Goal: Information Seeking & Learning: Learn about a topic

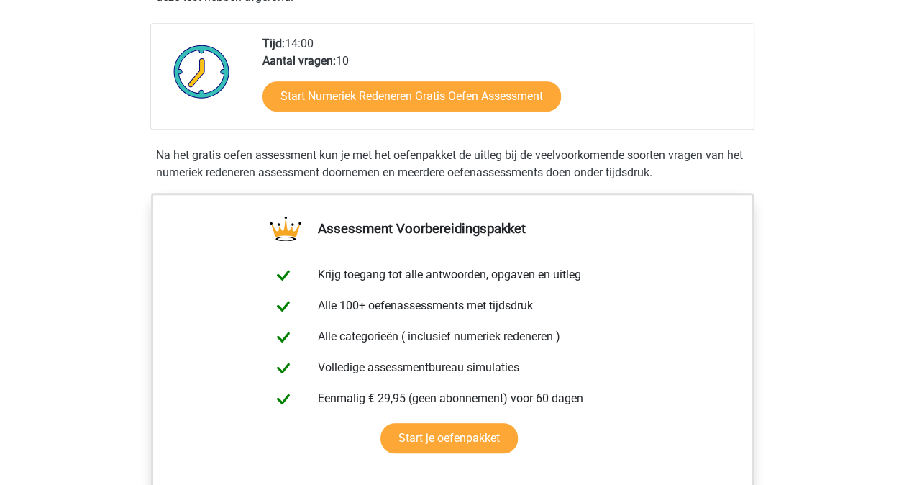
scroll to position [359, 0]
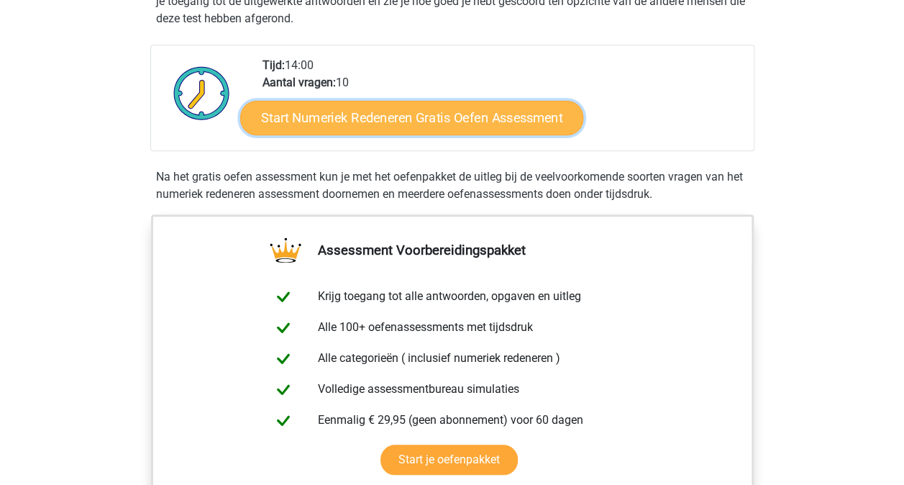
click at [428, 114] on link "Start Numeriek Redeneren Gratis Oefen Assessment" at bounding box center [411, 117] width 343 height 35
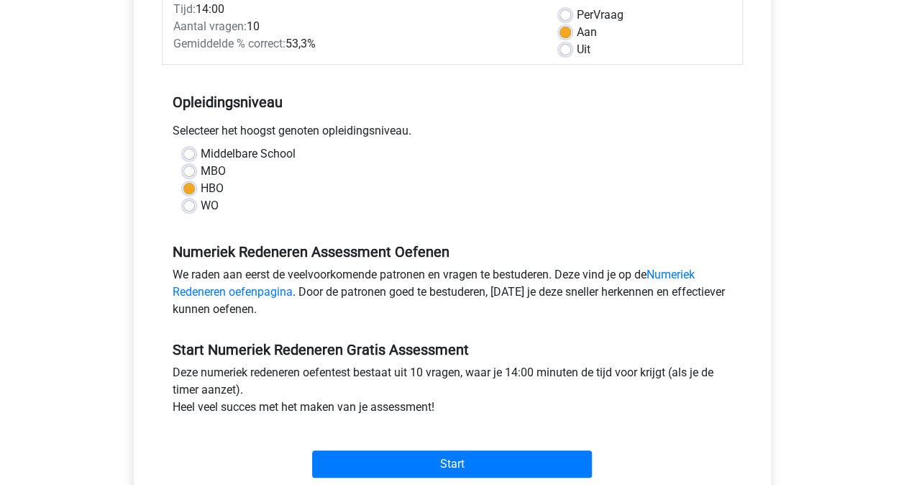
scroll to position [288, 0]
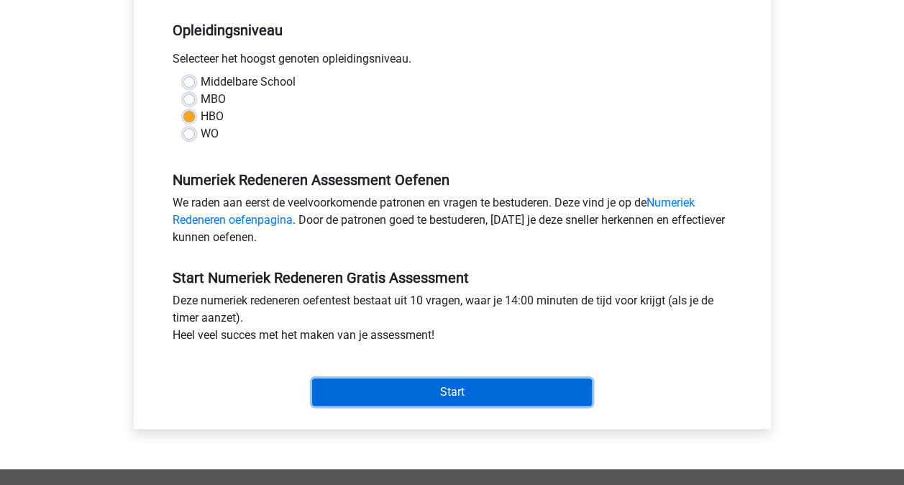
click at [403, 391] on input "Start" at bounding box center [452, 391] width 280 height 27
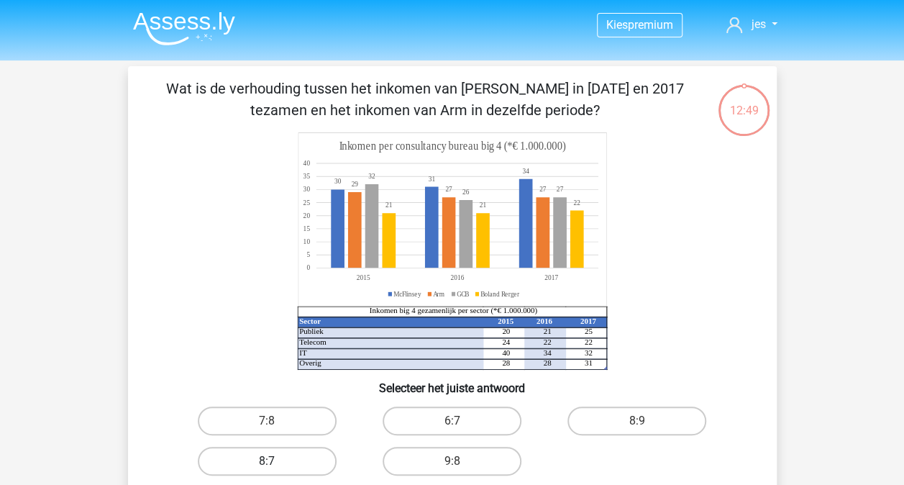
click at [267, 451] on label "8:7" at bounding box center [267, 460] width 139 height 29
click at [267, 461] on input "8:7" at bounding box center [271, 465] width 9 height 9
radio input "true"
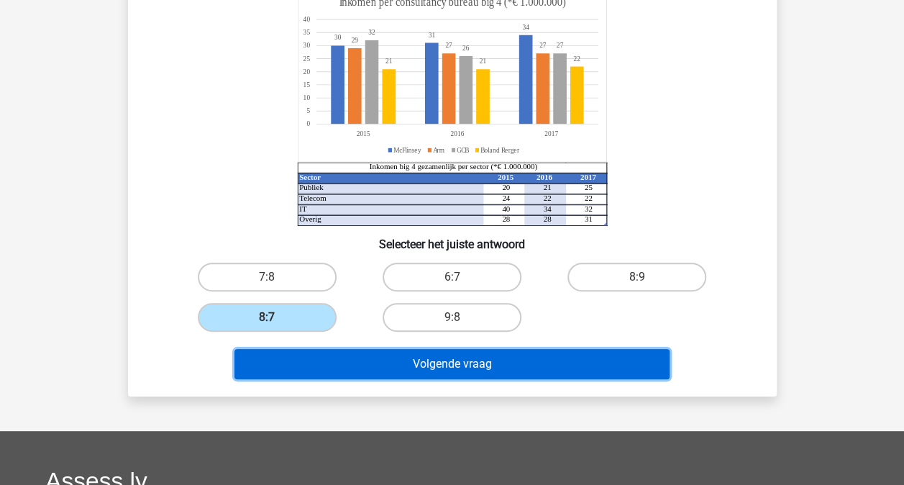
click at [582, 367] on button "Volgende vraag" at bounding box center [451, 364] width 435 height 30
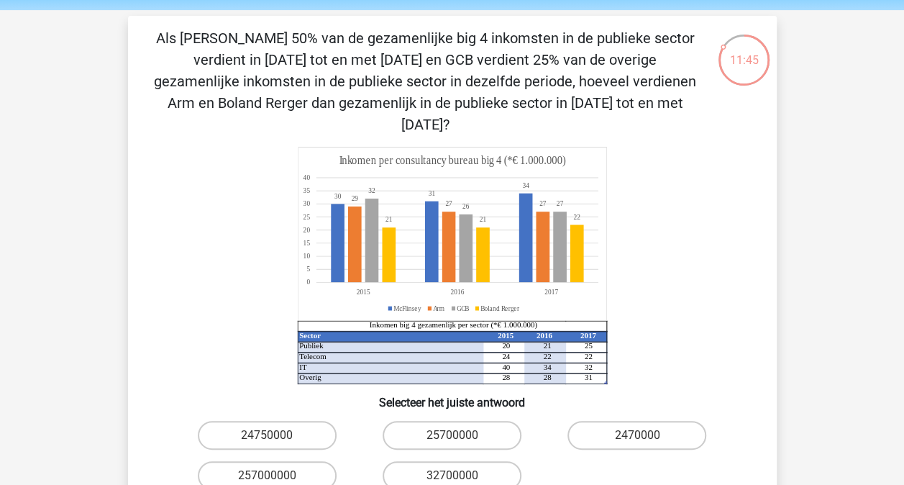
scroll to position [72, 0]
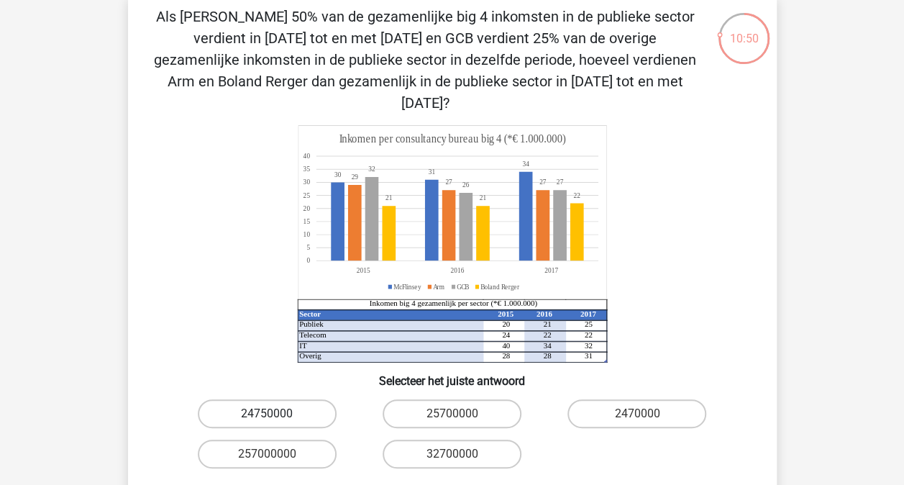
click at [316, 399] on label "24750000" at bounding box center [267, 413] width 139 height 29
click at [276, 413] on input "24750000" at bounding box center [271, 417] width 9 height 9
radio input "true"
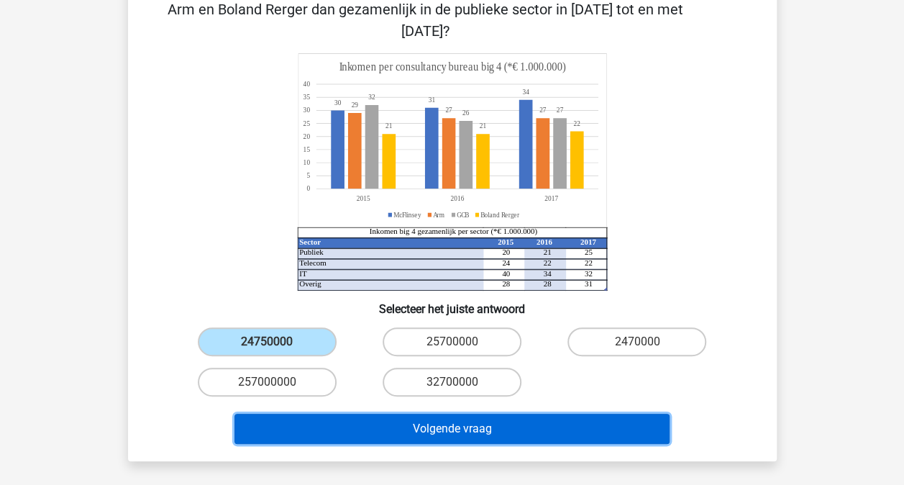
click at [486, 414] on button "Volgende vraag" at bounding box center [451, 428] width 435 height 30
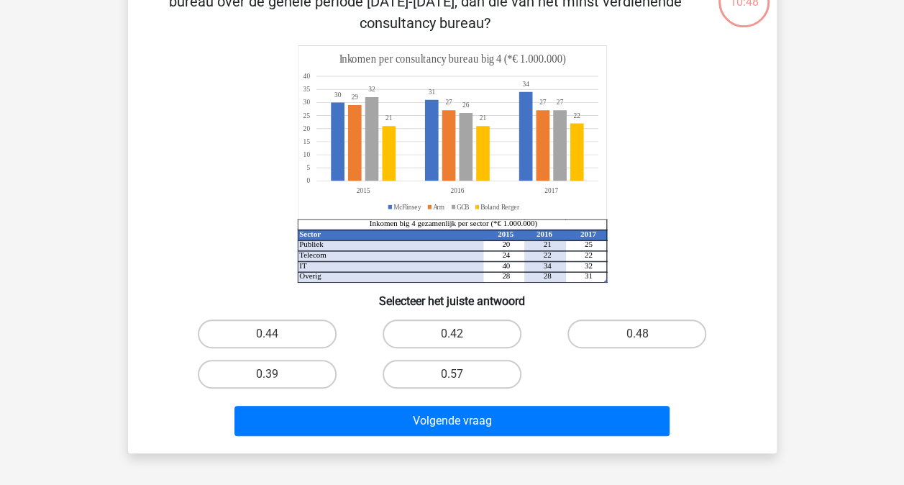
scroll to position [66, 0]
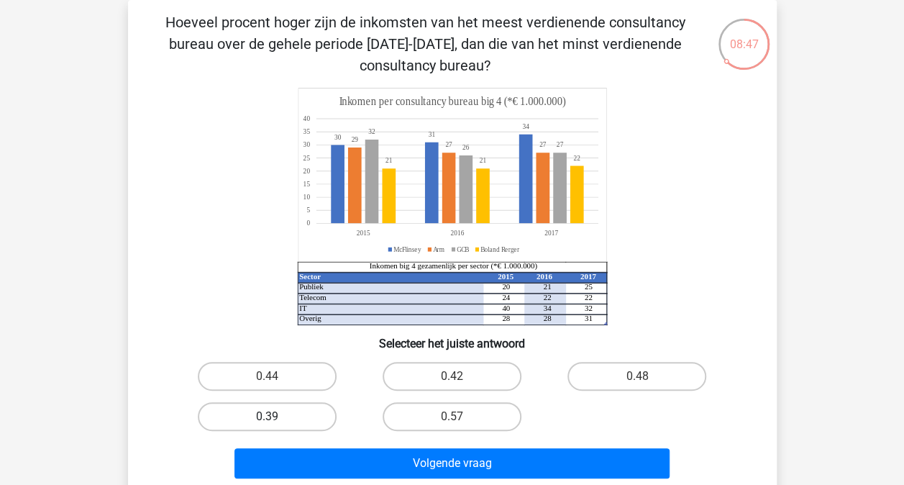
click at [296, 423] on label "0.39" at bounding box center [267, 416] width 139 height 29
click at [276, 423] on input "0.39" at bounding box center [271, 420] width 9 height 9
radio input "true"
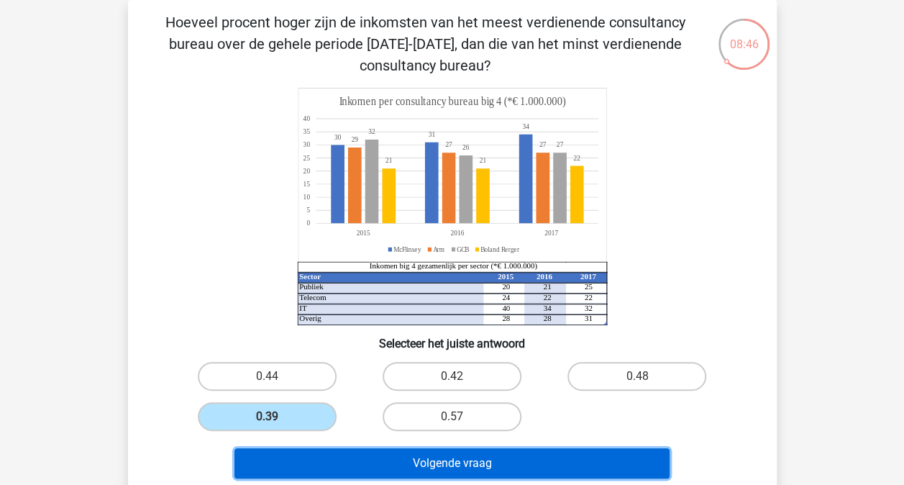
click at [540, 467] on button "Volgende vraag" at bounding box center [451, 463] width 435 height 30
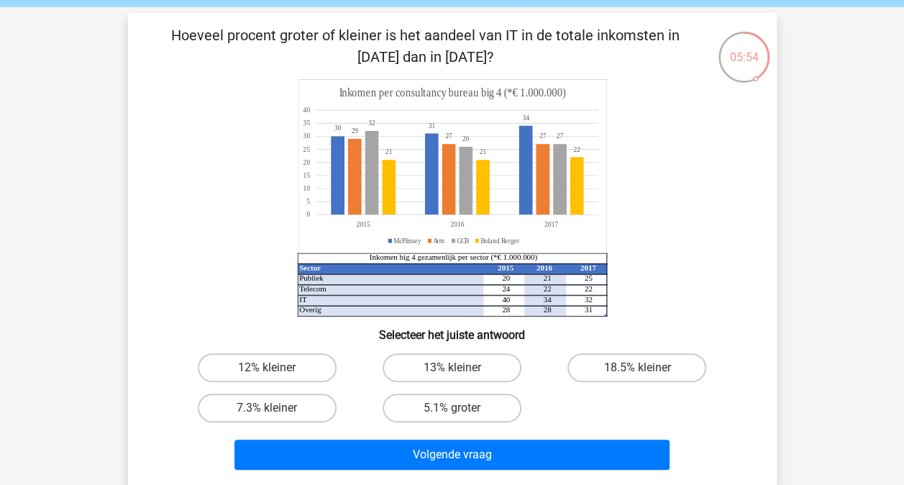
scroll to position [72, 0]
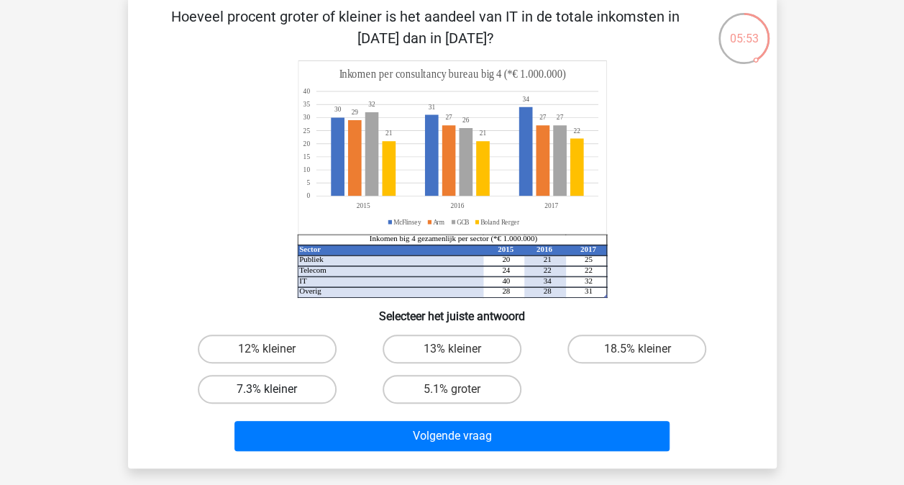
click at [259, 389] on label "7.3% kleiner" at bounding box center [267, 389] width 139 height 29
click at [267, 389] on input "7.3% kleiner" at bounding box center [271, 393] width 9 height 9
radio input "true"
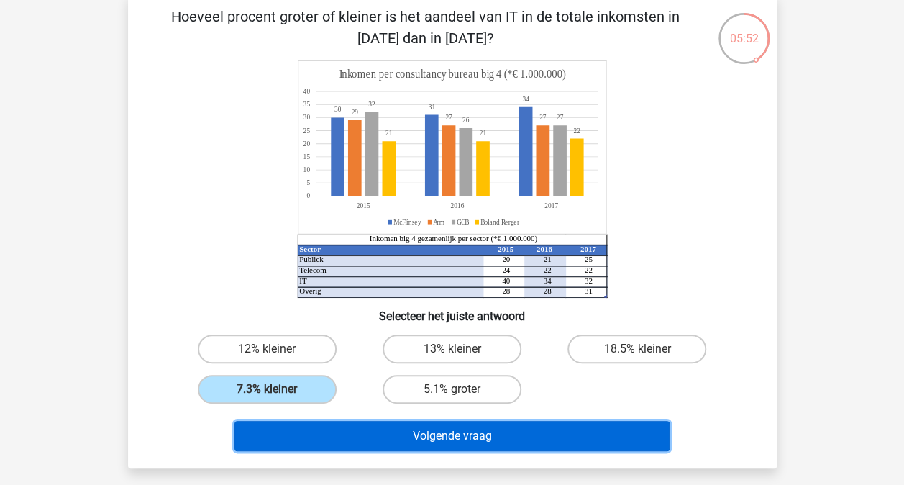
click at [472, 434] on button "Volgende vraag" at bounding box center [451, 436] width 435 height 30
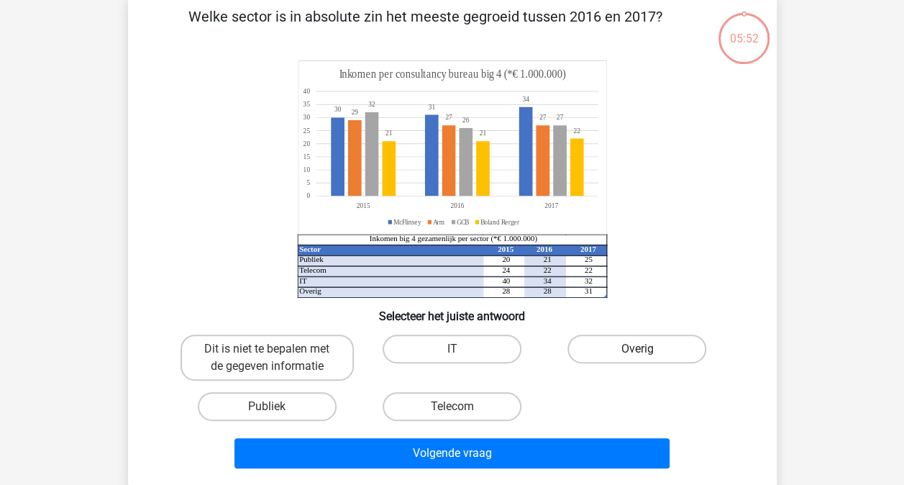
scroll to position [66, 0]
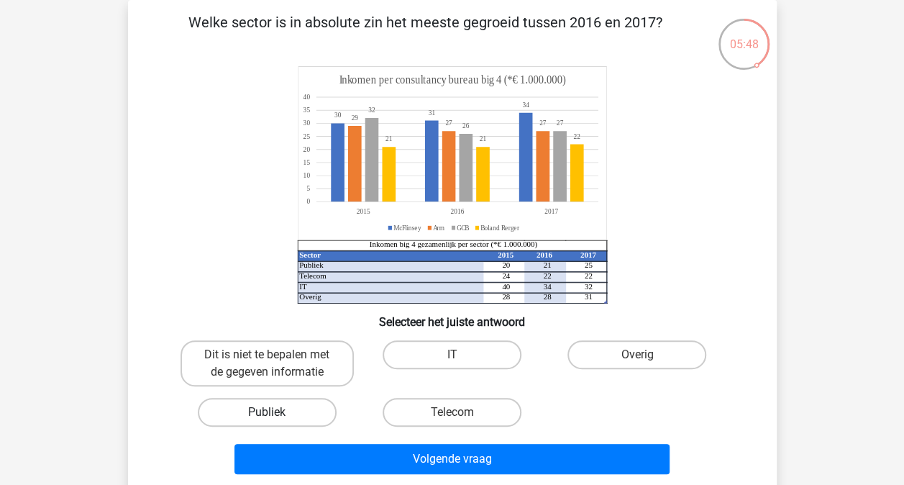
click at [260, 405] on label "Publiek" at bounding box center [267, 412] width 139 height 29
click at [267, 412] on input "Publiek" at bounding box center [271, 416] width 9 height 9
radio input "true"
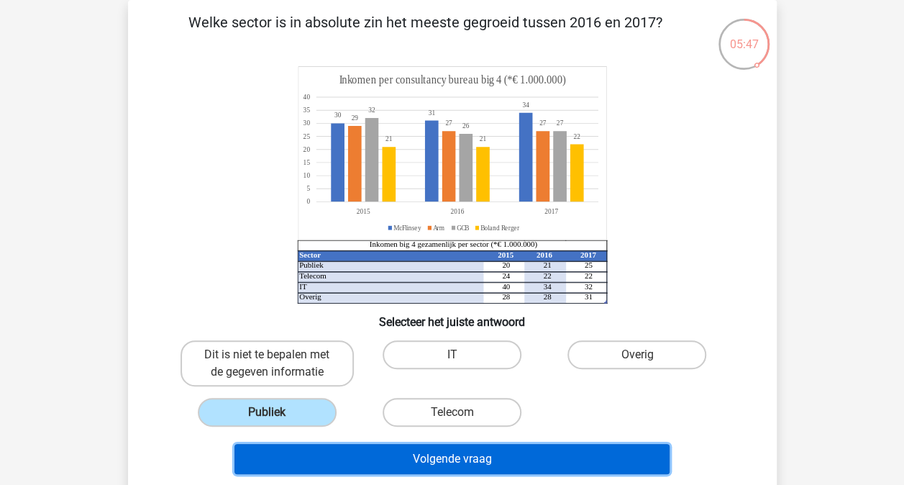
click at [574, 459] on button "Volgende vraag" at bounding box center [451, 459] width 435 height 30
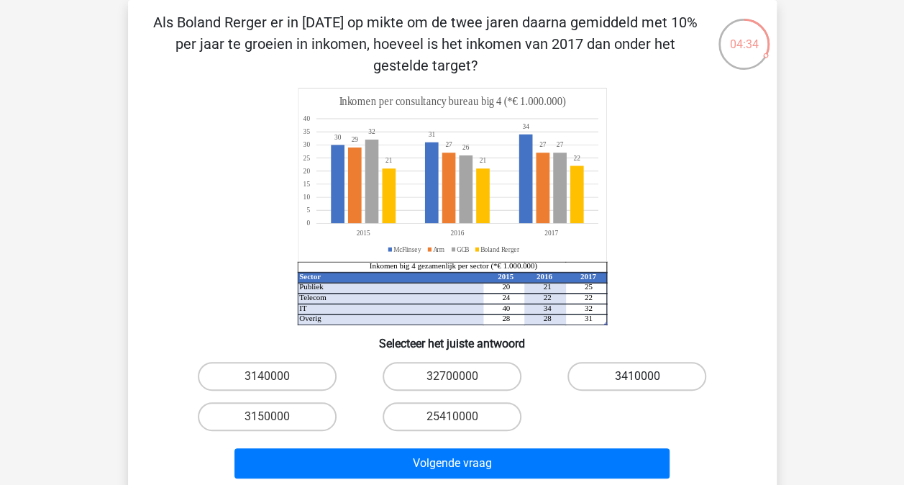
click at [644, 385] on label "3410000" at bounding box center [636, 376] width 139 height 29
click at [644, 385] on input "3410000" at bounding box center [641, 380] width 9 height 9
radio input "true"
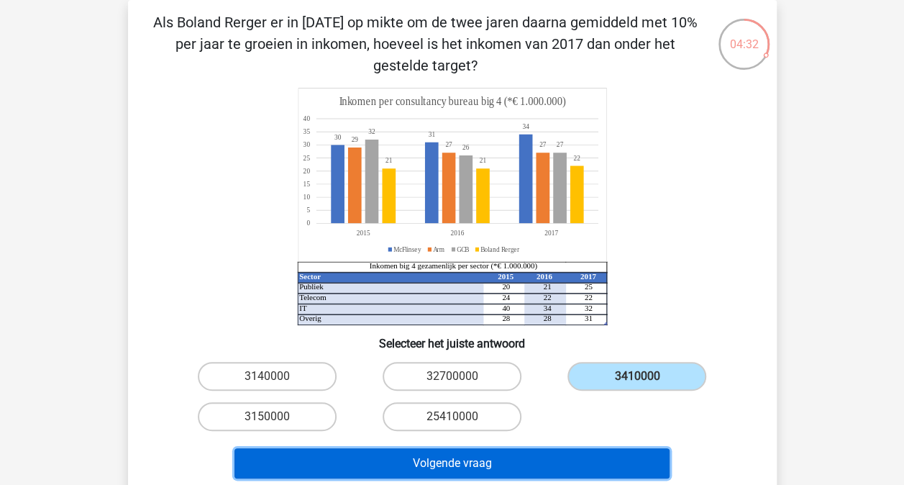
click at [445, 456] on button "Volgende vraag" at bounding box center [451, 463] width 435 height 30
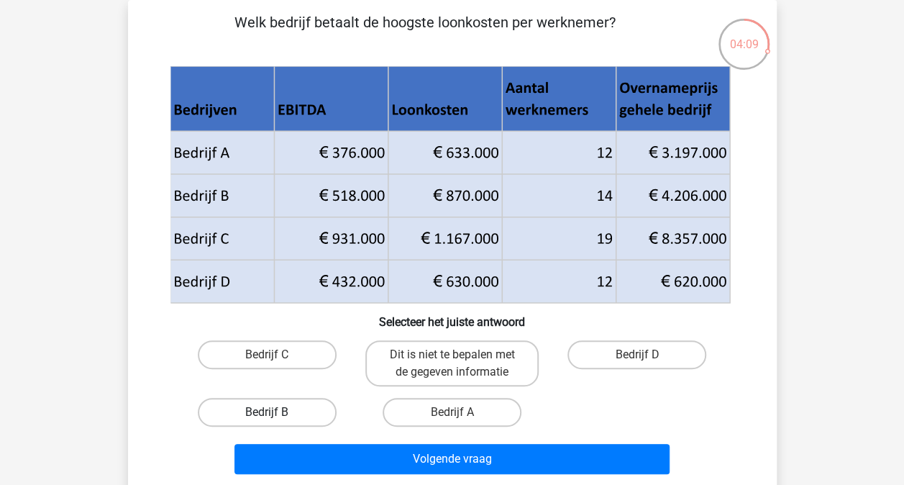
click at [295, 416] on label "Bedrijf B" at bounding box center [267, 412] width 139 height 29
click at [276, 416] on input "Bedrijf B" at bounding box center [271, 416] width 9 height 9
radio input "true"
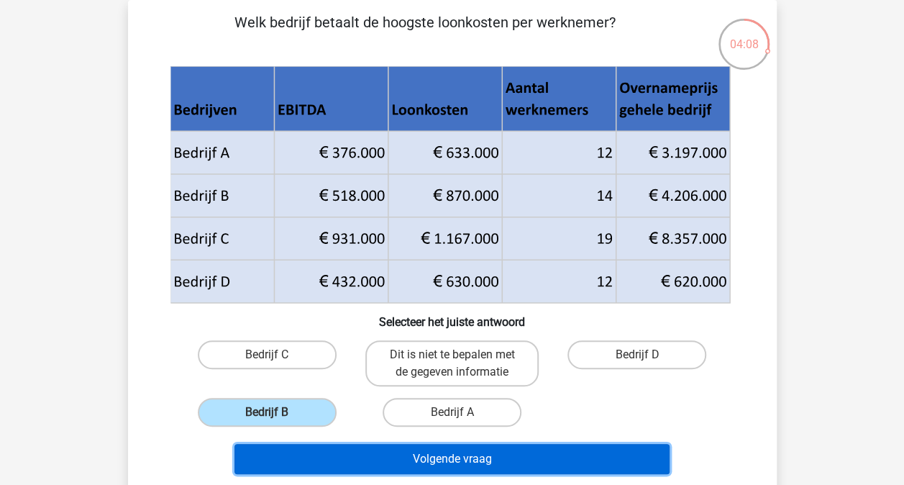
click at [465, 458] on button "Volgende vraag" at bounding box center [451, 459] width 435 height 30
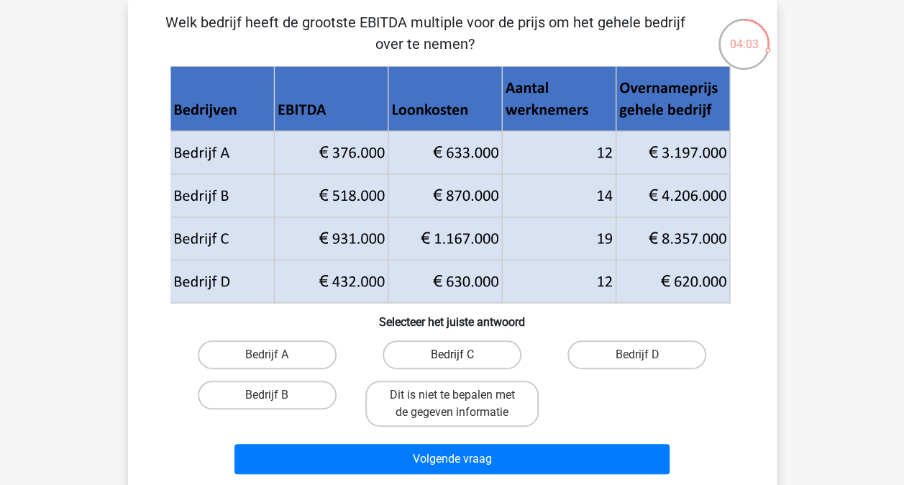
click at [430, 359] on label "Bedrijf C" at bounding box center [451, 354] width 139 height 29
click at [451, 359] on input "Bedrijf C" at bounding box center [455, 358] width 9 height 9
radio input "true"
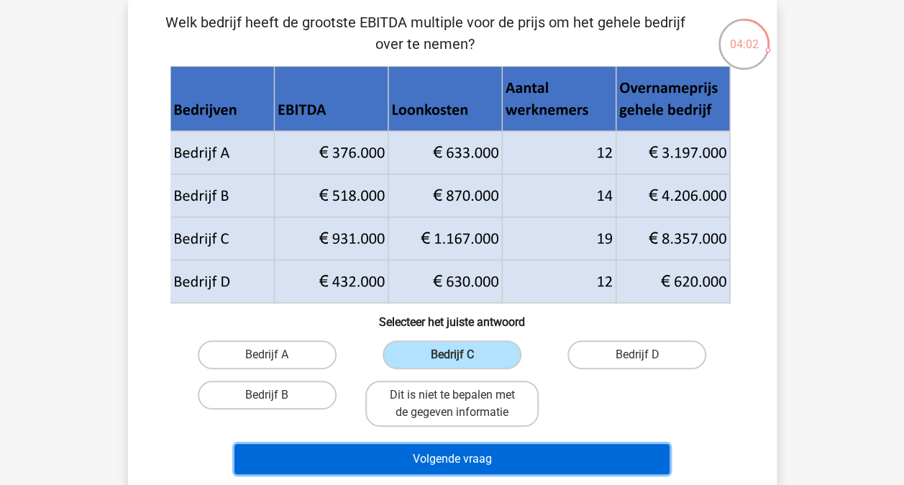
click at [513, 469] on button "Volgende vraag" at bounding box center [451, 459] width 435 height 30
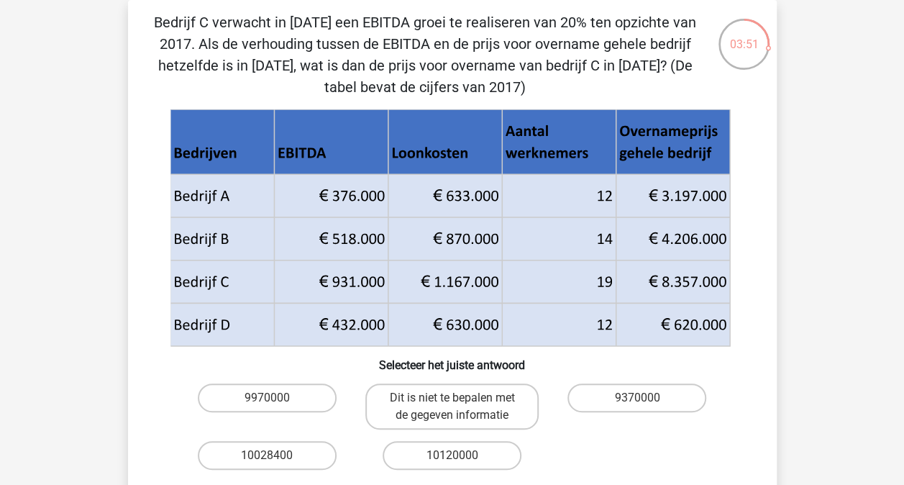
scroll to position [138, 0]
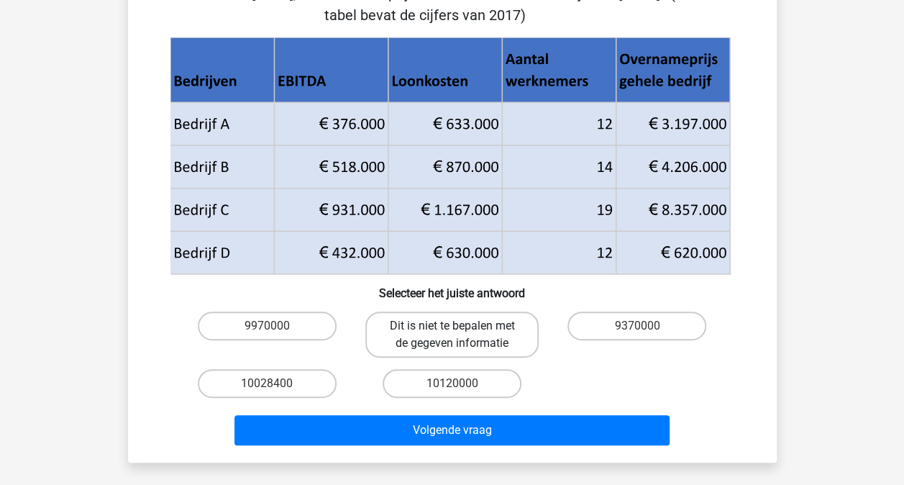
click at [450, 336] on label "Dit is niet te bepalen met de gegeven informatie" at bounding box center [451, 334] width 173 height 46
click at [451, 335] on input "Dit is niet te bepalen met de gegeven informatie" at bounding box center [455, 330] width 9 height 9
radio input "true"
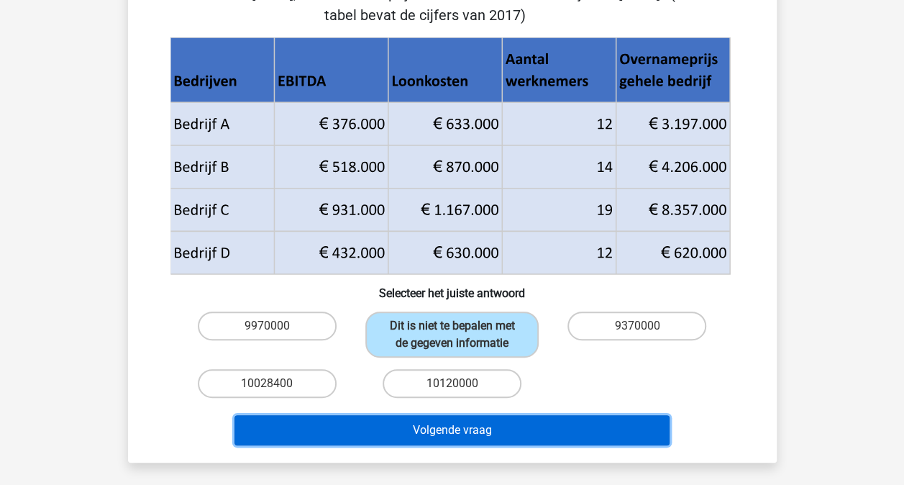
click at [507, 439] on button "Volgende vraag" at bounding box center [451, 430] width 435 height 30
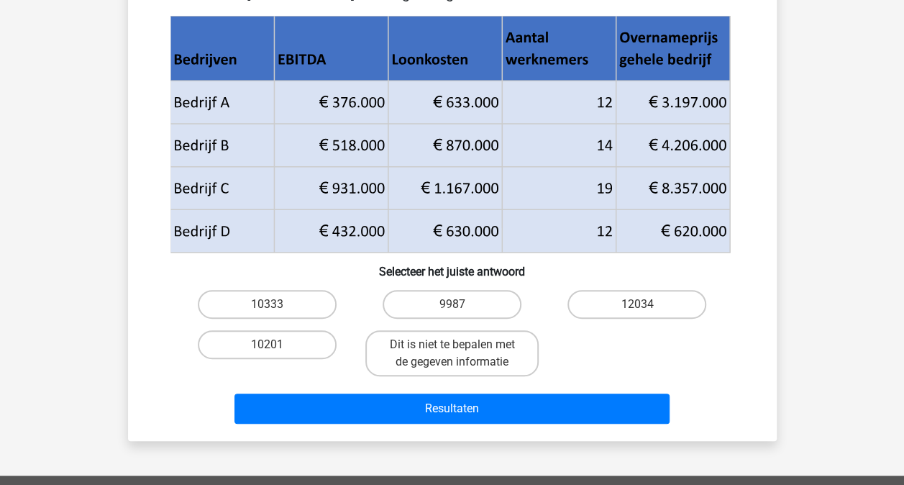
scroll to position [66, 0]
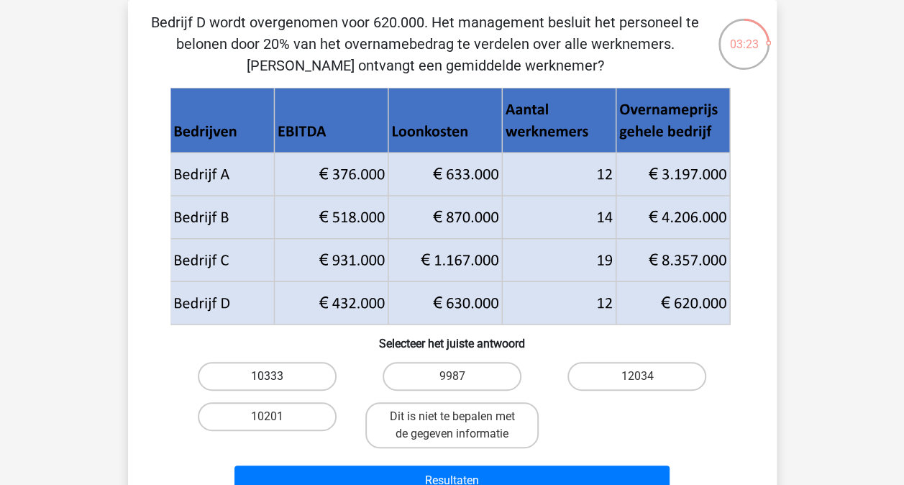
click at [300, 371] on label "10333" at bounding box center [267, 376] width 139 height 29
click at [276, 376] on input "10333" at bounding box center [271, 380] width 9 height 9
radio input "true"
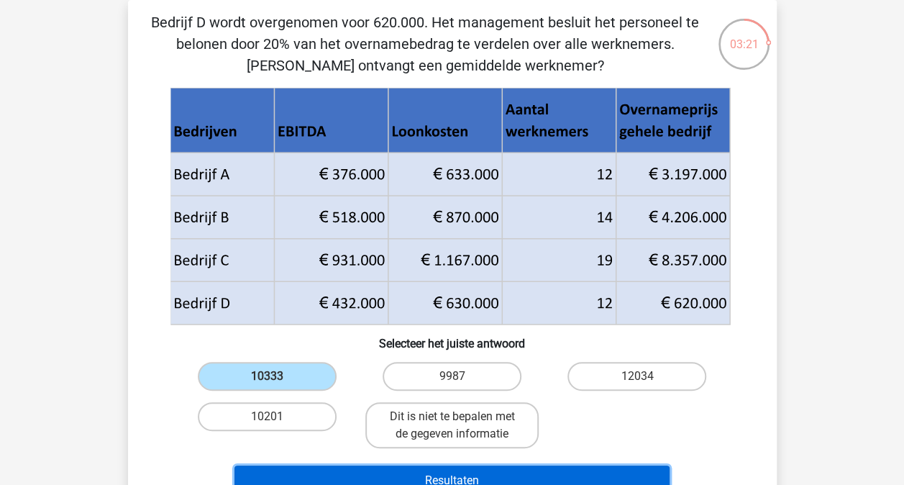
click at [577, 473] on button "Resultaten" at bounding box center [451, 480] width 435 height 30
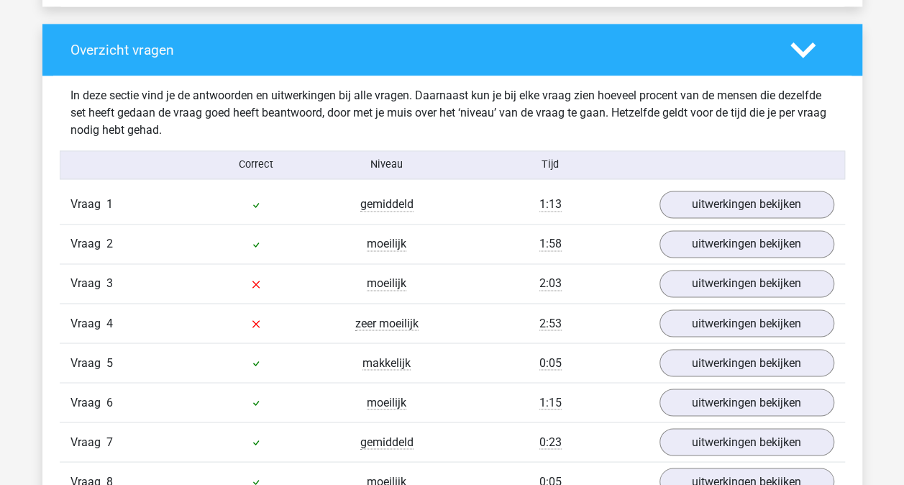
scroll to position [1078, 0]
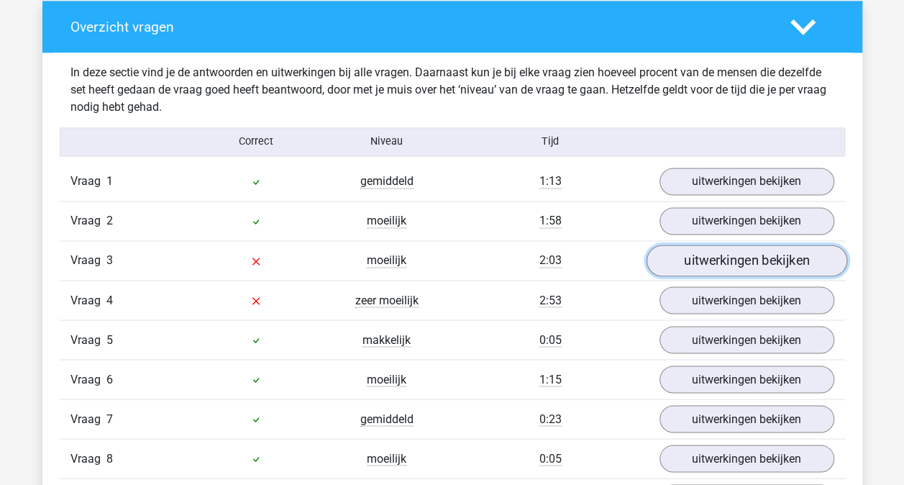
click at [727, 253] on link "uitwerkingen bekijken" at bounding box center [746, 260] width 201 height 32
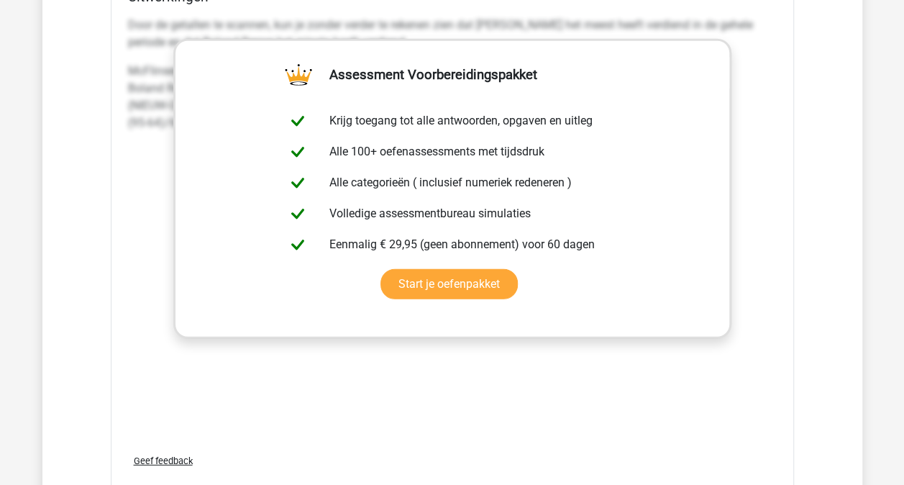
scroll to position [2013, 0]
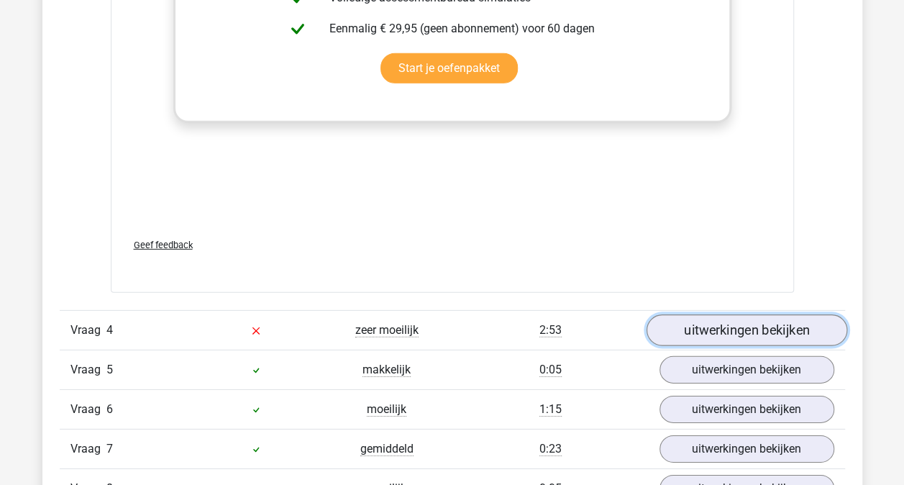
click at [720, 331] on link "uitwerkingen bekijken" at bounding box center [746, 330] width 201 height 32
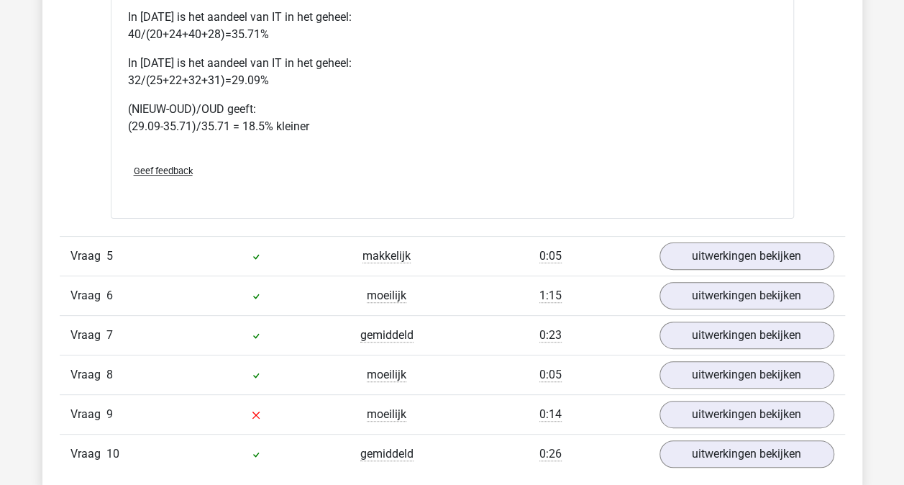
scroll to position [2804, 0]
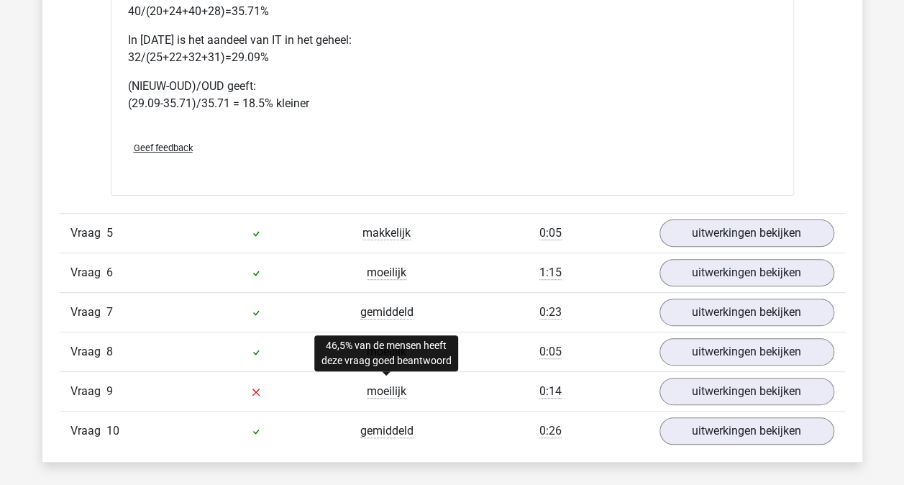
click at [398, 384] on span "moeilijk" at bounding box center [387, 391] width 40 height 14
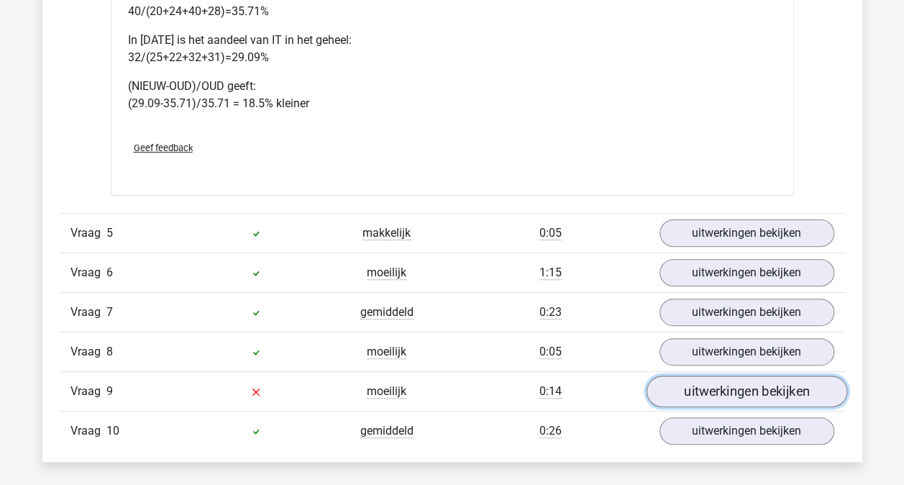
click at [722, 381] on link "uitwerkingen bekijken" at bounding box center [746, 391] width 201 height 32
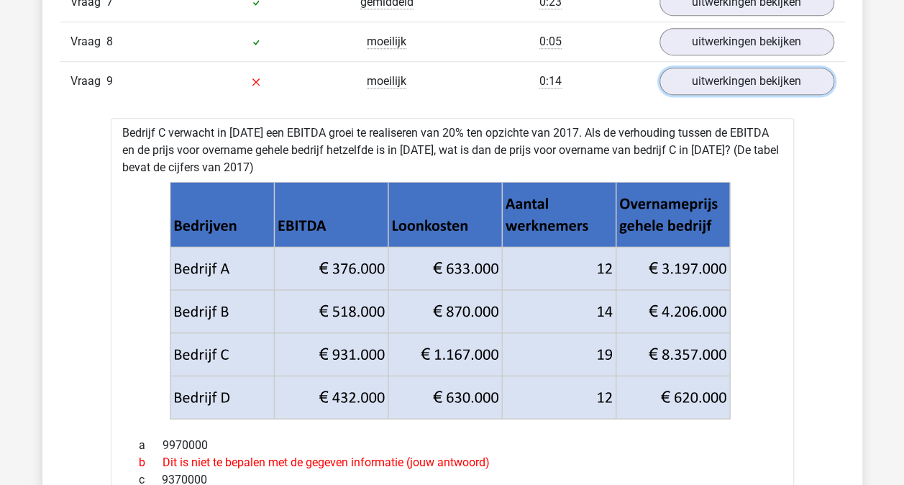
scroll to position [3091, 0]
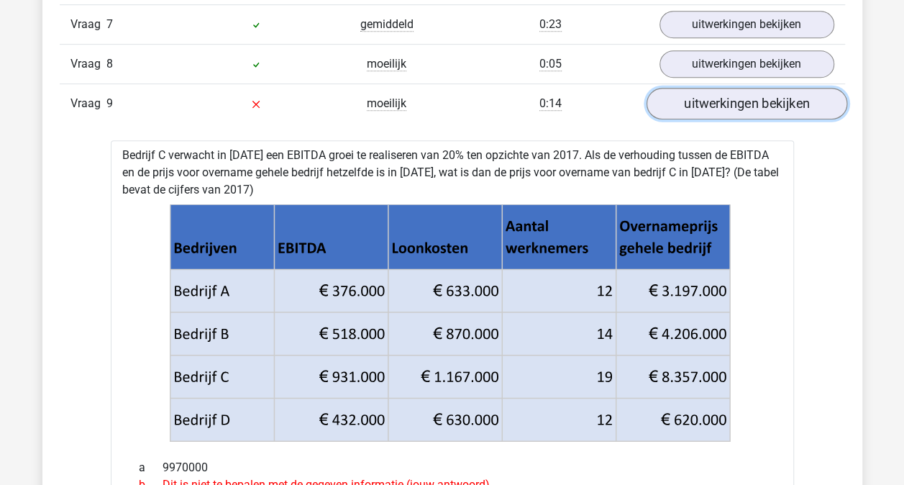
click at [713, 91] on link "uitwerkingen bekijken" at bounding box center [746, 104] width 201 height 32
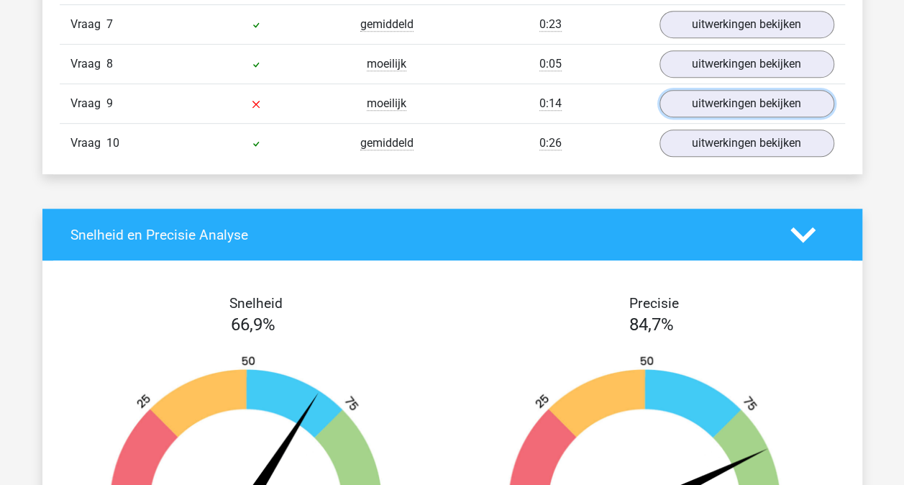
scroll to position [3019, 0]
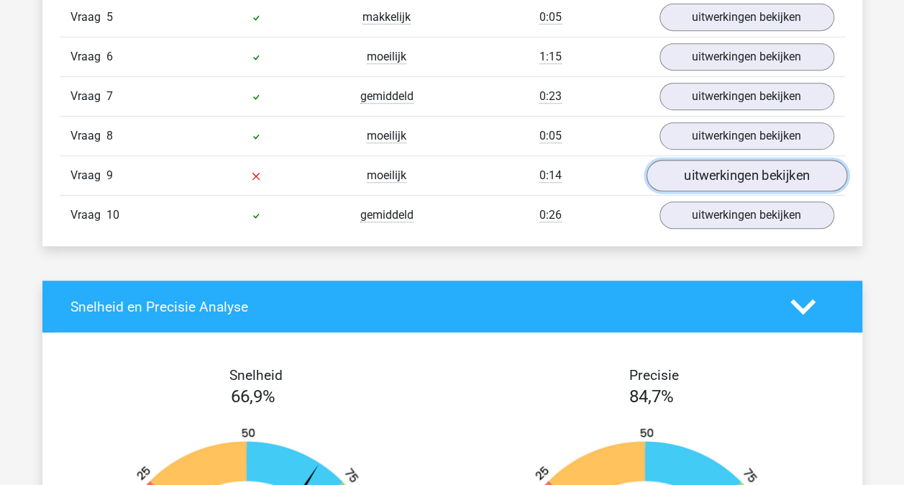
click at [733, 174] on link "uitwerkingen bekijken" at bounding box center [746, 176] width 201 height 32
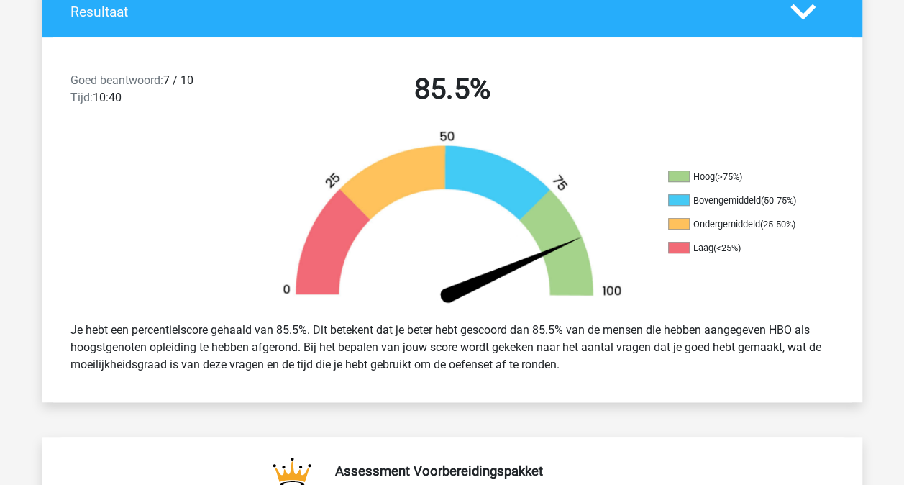
scroll to position [288, 0]
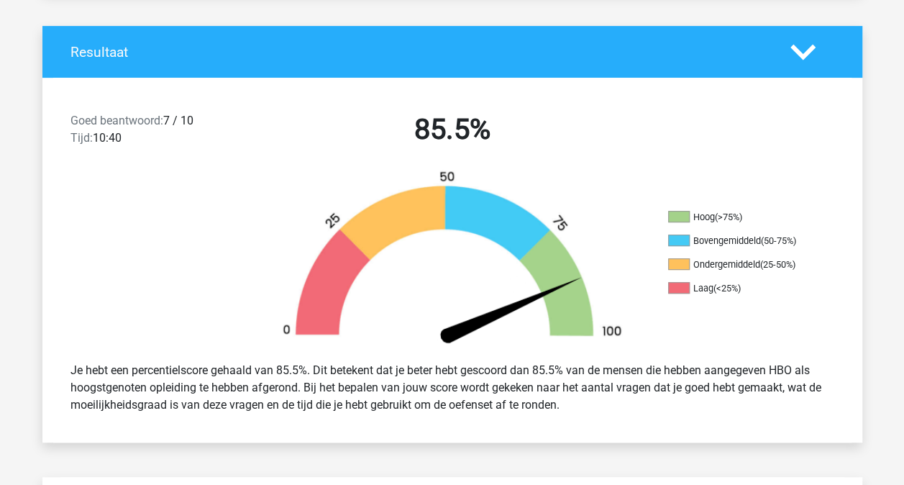
drag, startPoint x: 640, startPoint y: 227, endPoint x: 605, endPoint y: 267, distance: 53.0
drag, startPoint x: -3, startPoint y: 521, endPoint x: 717, endPoint y: 196, distance: 790.5
click at [733, 205] on div "Hoog (>75%) Bovengemiddeld (50-75%) Ondergemiddeld (25-50%) Laag (<25%)" at bounding box center [452, 260] width 820 height 180
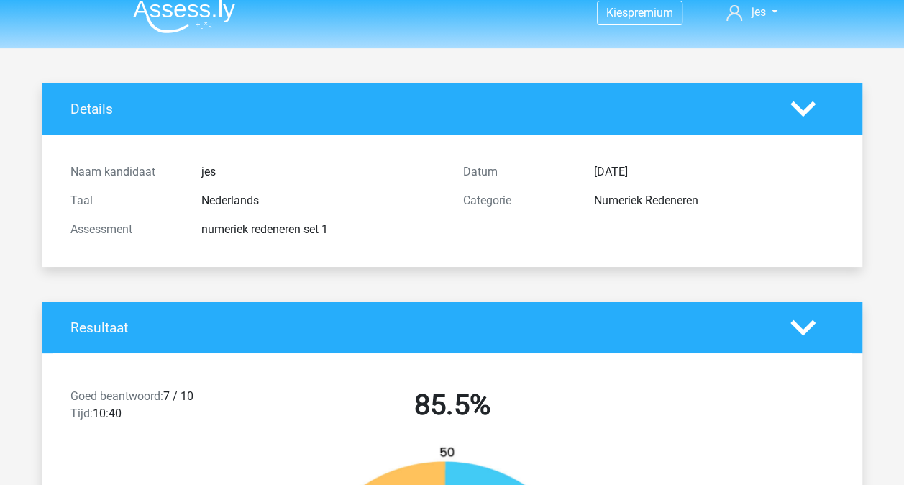
scroll to position [0, 0]
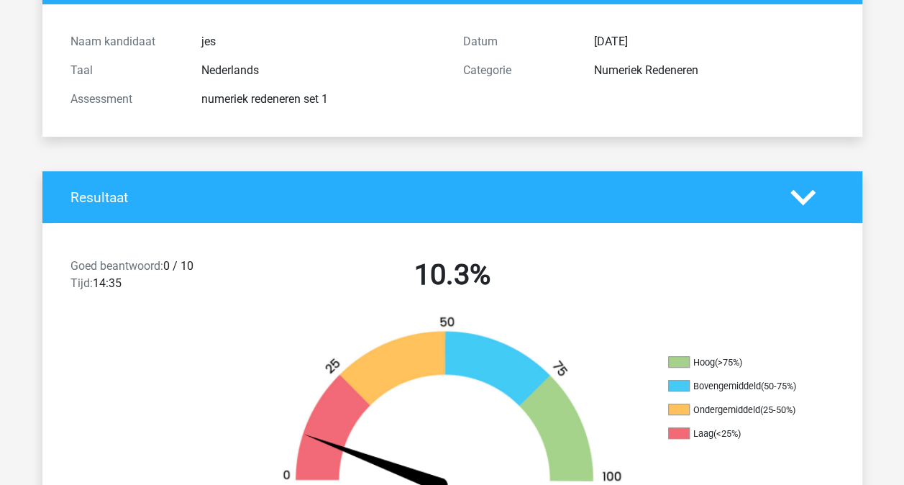
scroll to position [144, 0]
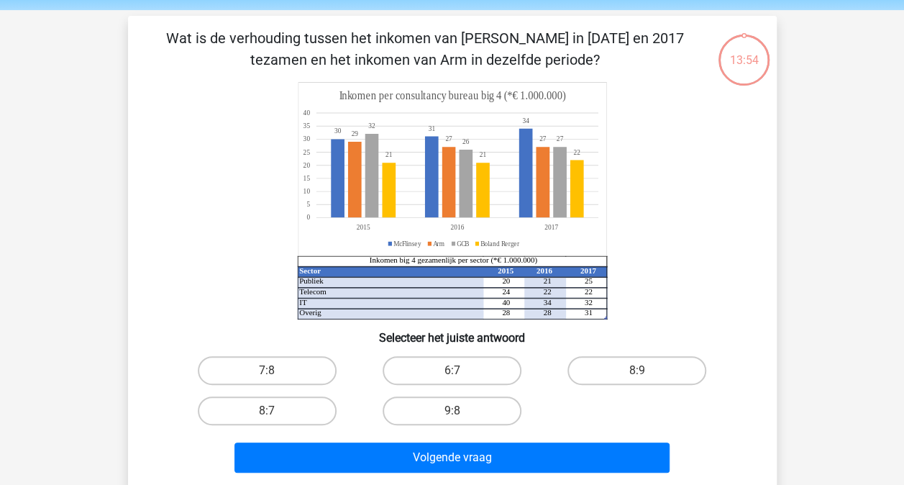
scroll to position [72, 0]
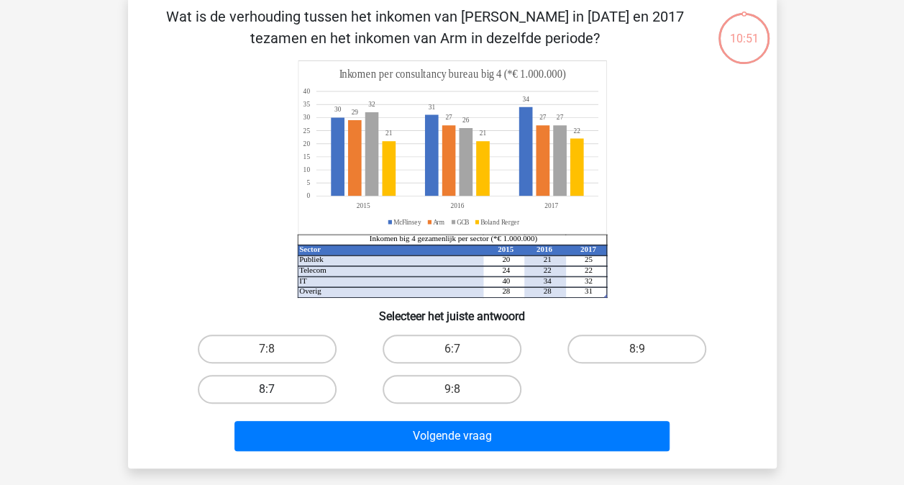
click at [267, 383] on label "8:7" at bounding box center [267, 389] width 139 height 29
click at [267, 389] on input "8:7" at bounding box center [271, 393] width 9 height 9
radio input "true"
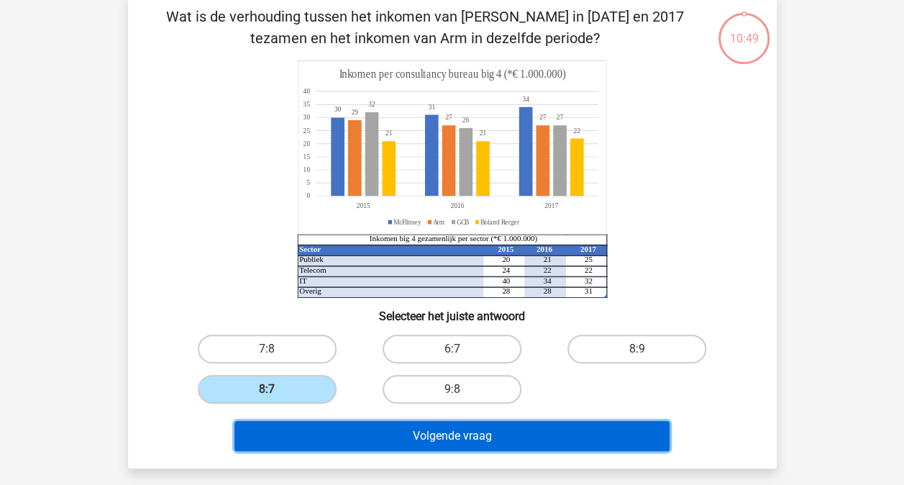
click at [334, 433] on button "Volgende vraag" at bounding box center [451, 436] width 435 height 30
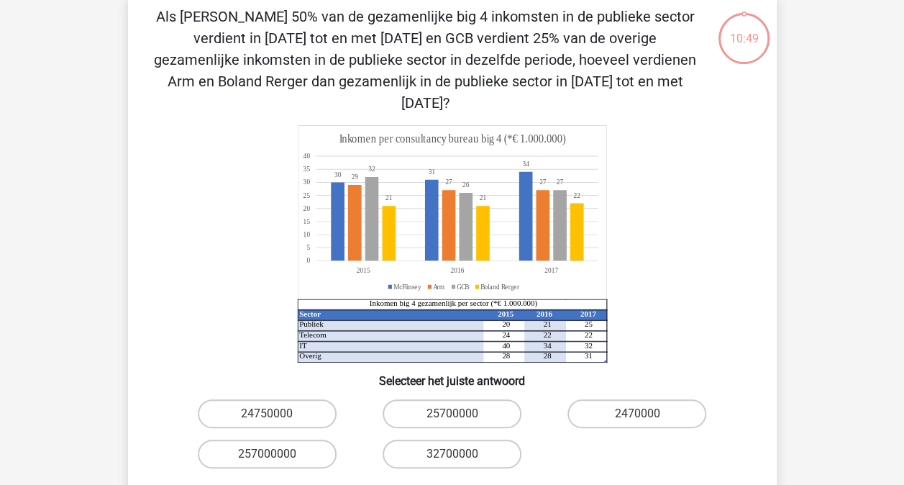
scroll to position [66, 0]
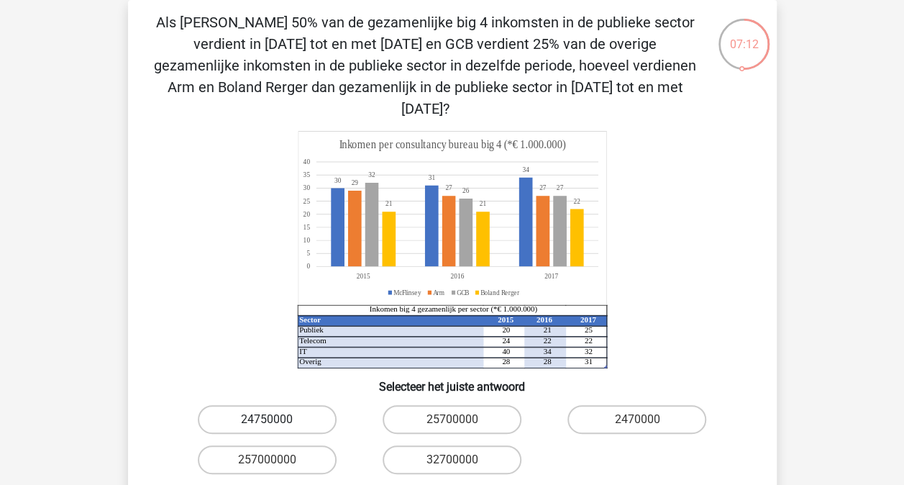
click at [252, 405] on label "24750000" at bounding box center [267, 419] width 139 height 29
click at [267, 419] on input "24750000" at bounding box center [271, 423] width 9 height 9
radio input "true"
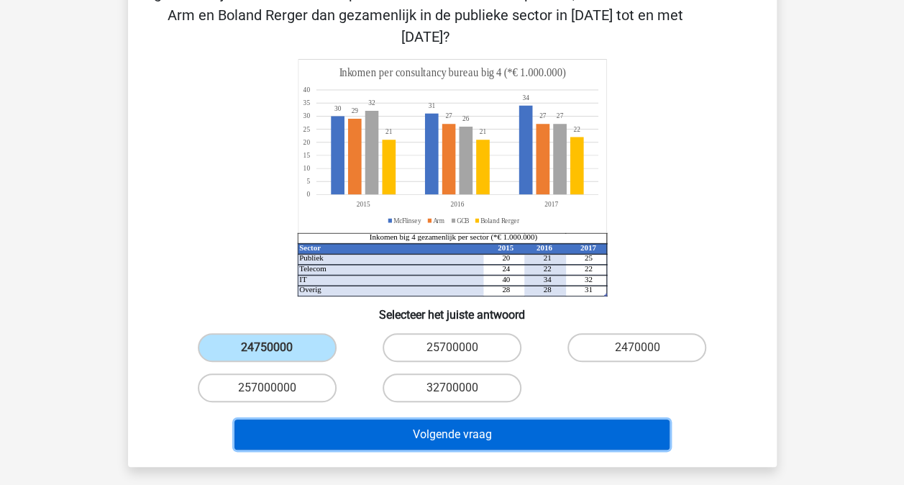
click at [418, 419] on button "Volgende vraag" at bounding box center [451, 434] width 435 height 30
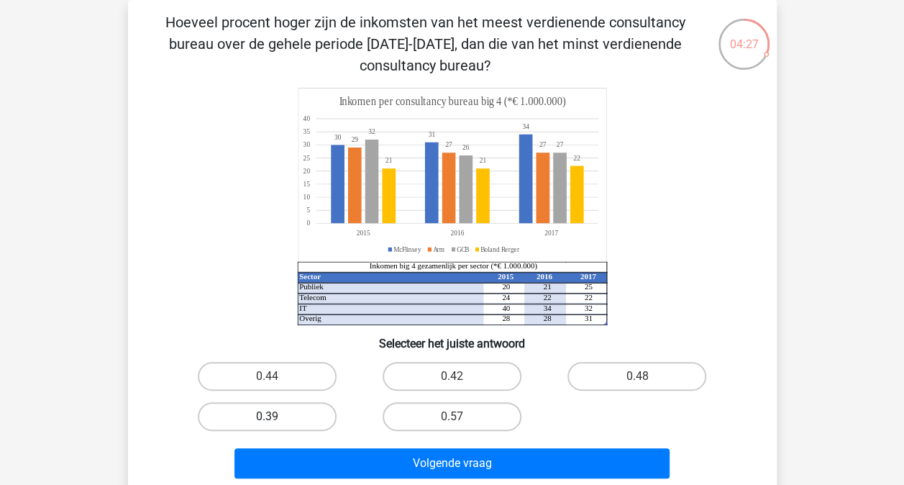
click at [270, 411] on label "0.39" at bounding box center [267, 416] width 139 height 29
click at [270, 416] on input "0.39" at bounding box center [271, 420] width 9 height 9
radio input "true"
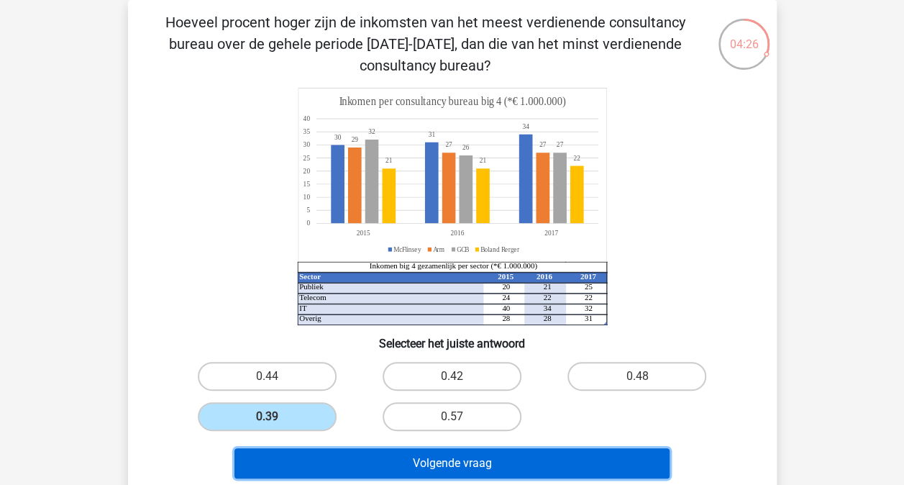
click at [387, 465] on button "Volgende vraag" at bounding box center [451, 463] width 435 height 30
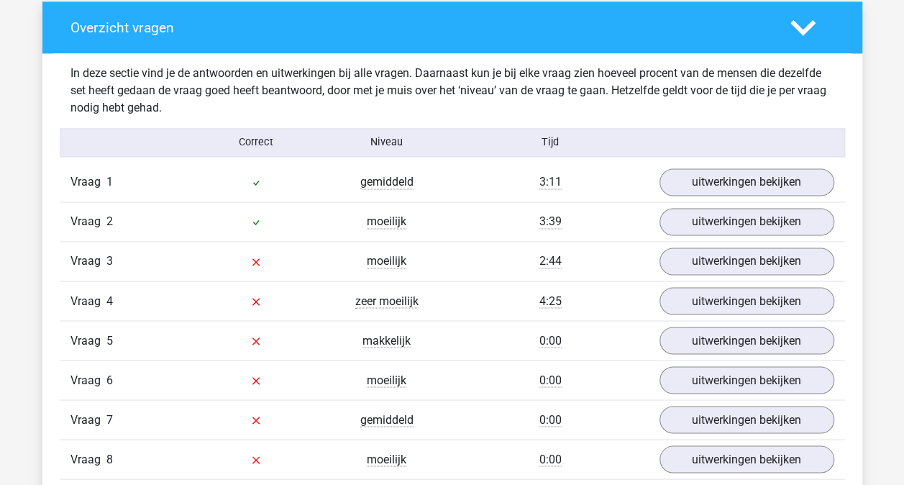
scroll to position [1078, 0]
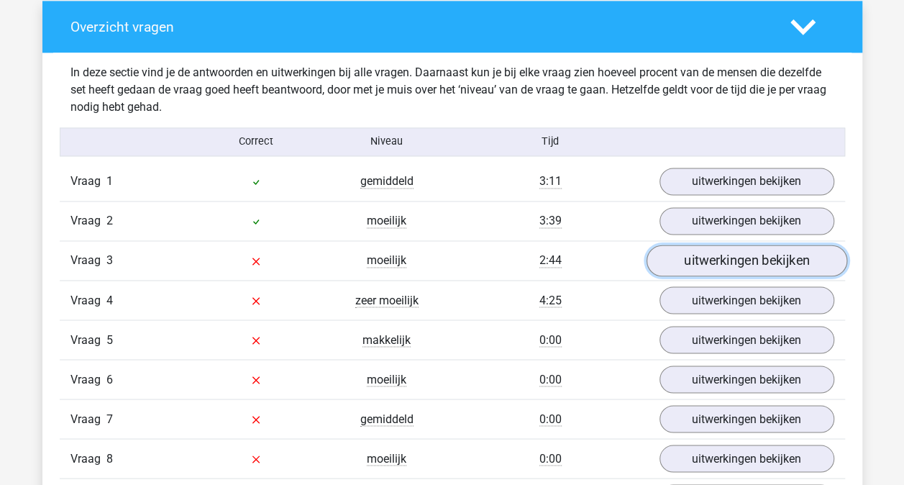
click at [749, 259] on link "uitwerkingen bekijken" at bounding box center [746, 260] width 201 height 32
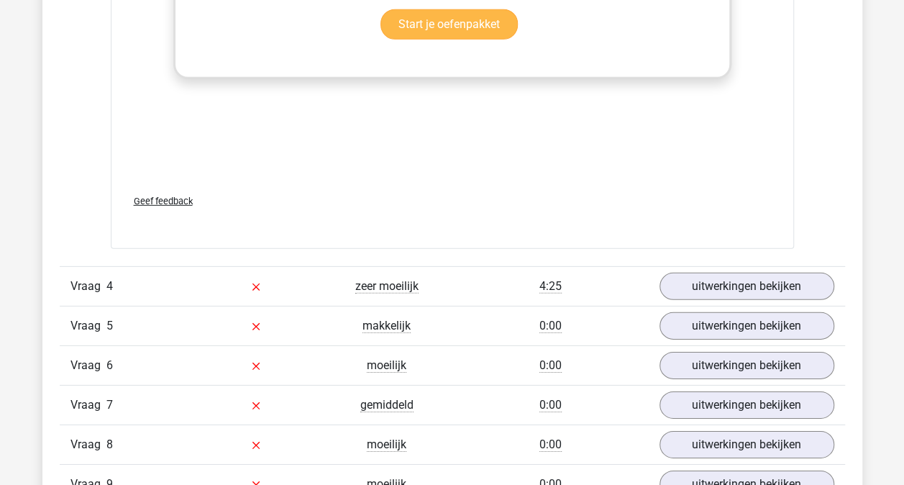
scroll to position [2157, 0]
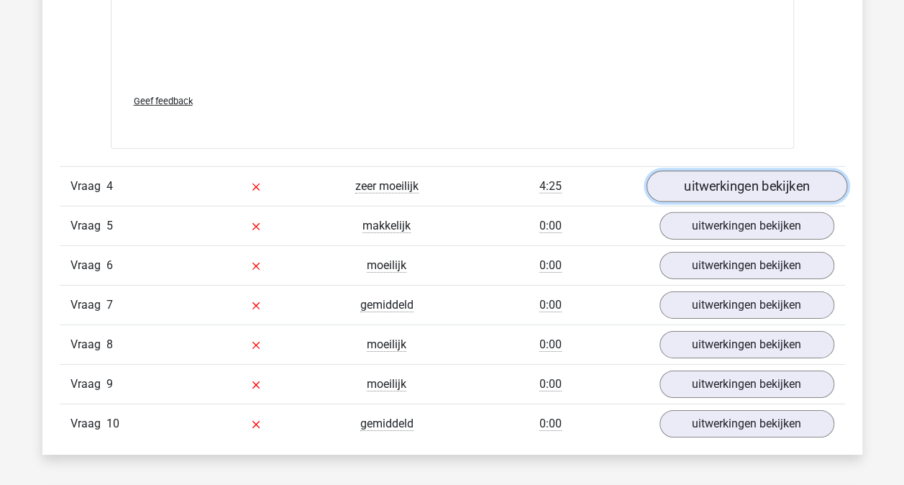
click at [730, 181] on link "uitwerkingen bekijken" at bounding box center [746, 186] width 201 height 32
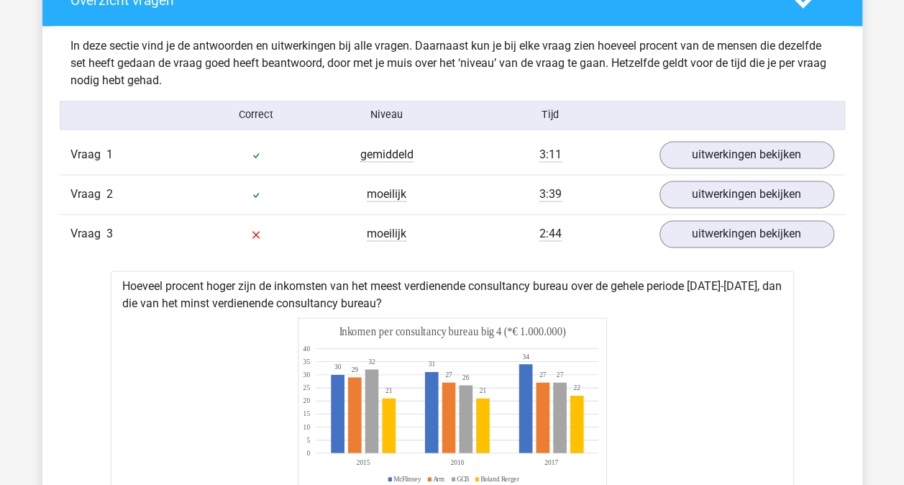
scroll to position [1006, 0]
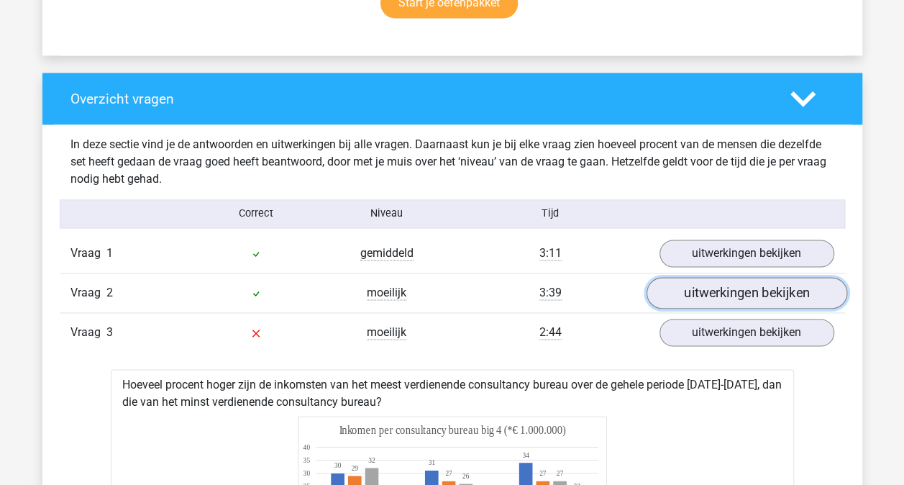
click at [705, 290] on link "uitwerkingen bekijken" at bounding box center [746, 293] width 201 height 32
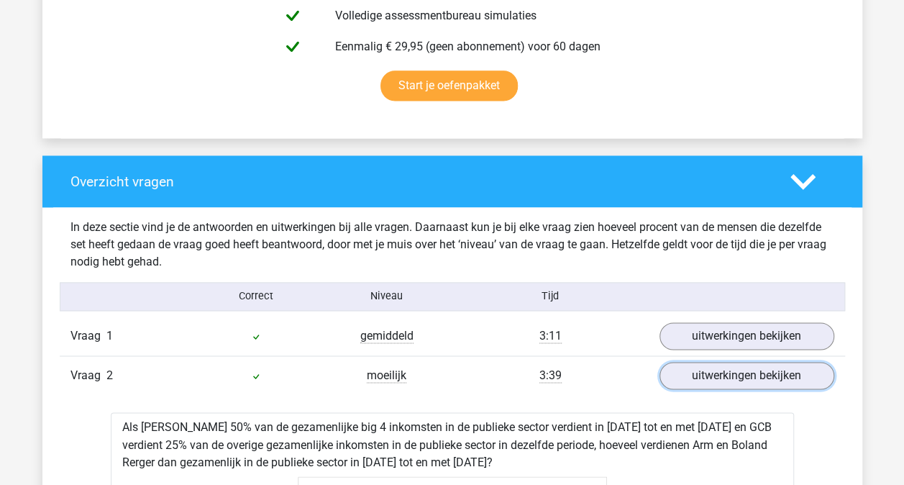
scroll to position [791, 0]
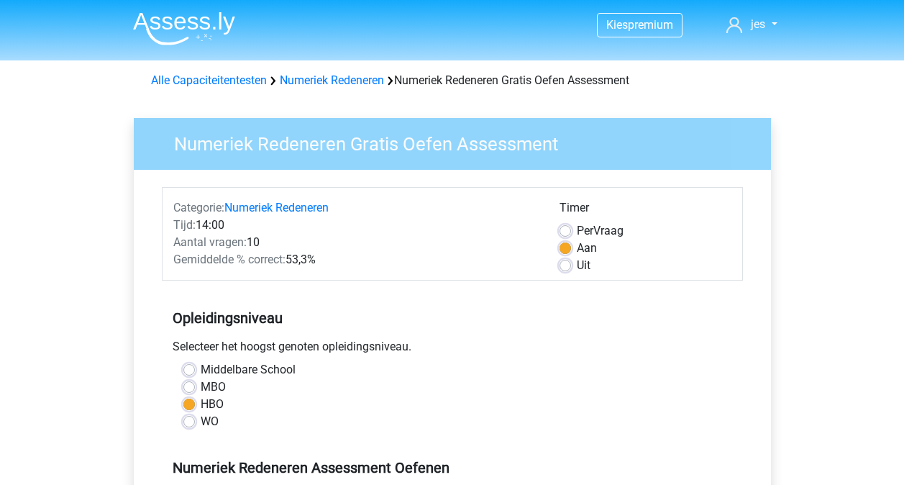
scroll to position [288, 0]
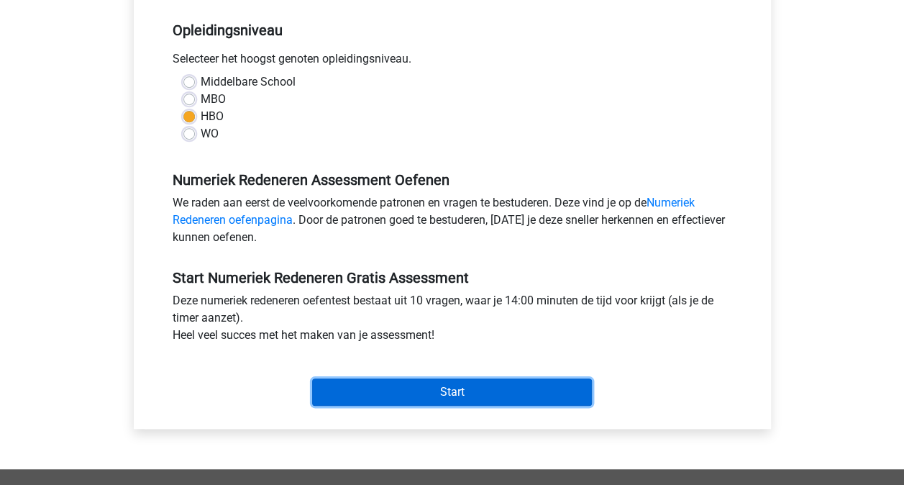
click at [460, 385] on input "Start" at bounding box center [452, 391] width 280 height 27
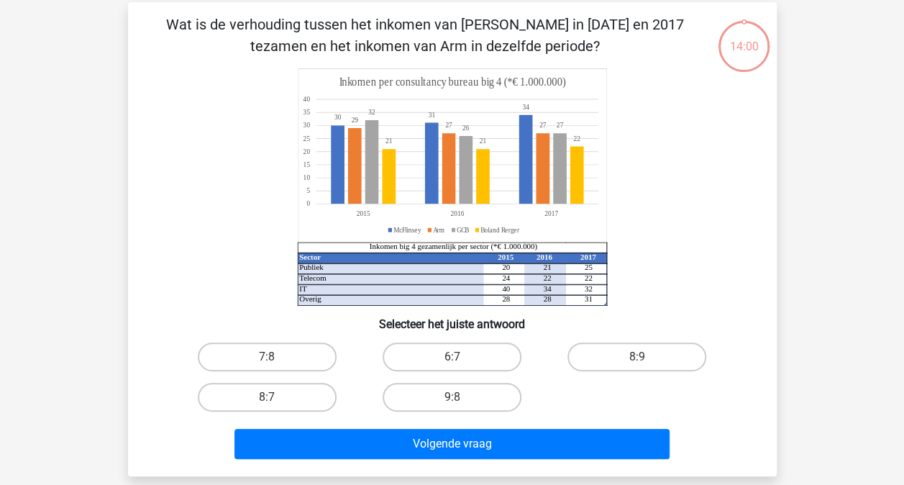
scroll to position [144, 0]
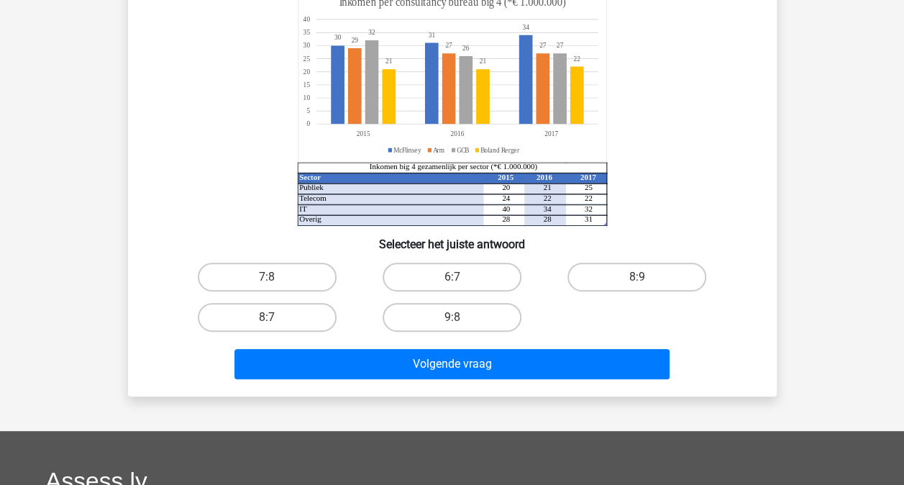
click at [303, 302] on div "8:7" at bounding box center [267, 317] width 185 height 40
click at [317, 321] on label "8:7" at bounding box center [267, 317] width 139 height 29
click at [276, 321] on input "8:7" at bounding box center [271, 321] width 9 height 9
radio input "true"
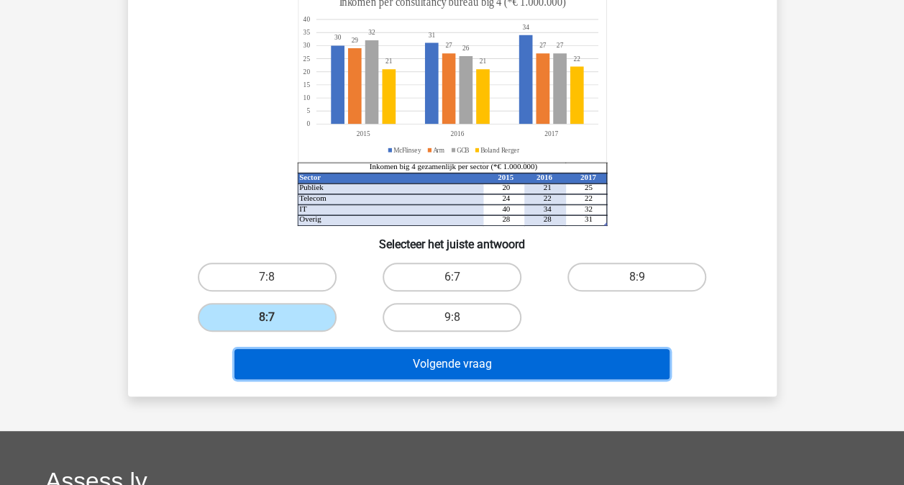
click at [431, 357] on button "Volgende vraag" at bounding box center [451, 364] width 435 height 30
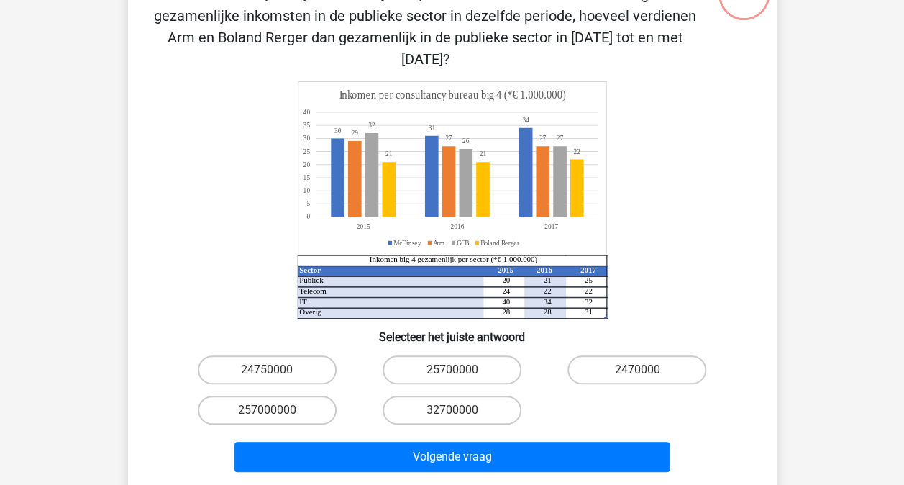
scroll to position [138, 0]
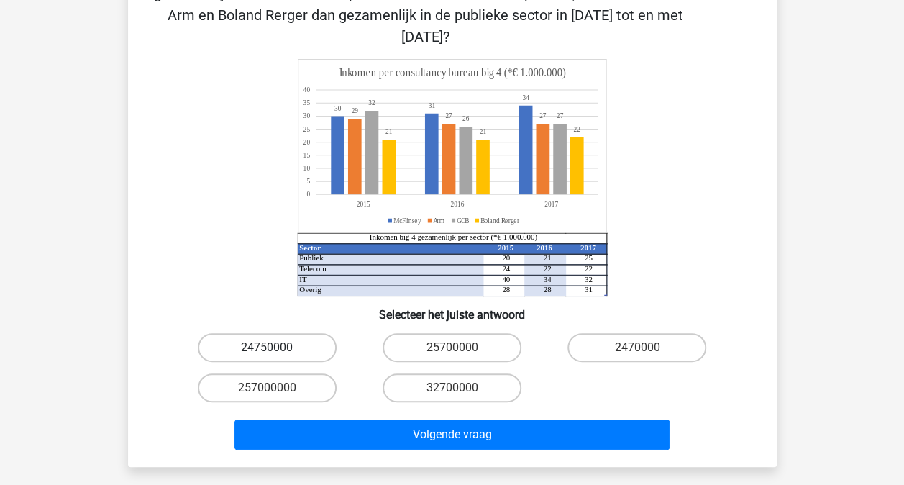
click at [288, 333] on label "24750000" at bounding box center [267, 347] width 139 height 29
click at [276, 347] on input "24750000" at bounding box center [271, 351] width 9 height 9
radio input "true"
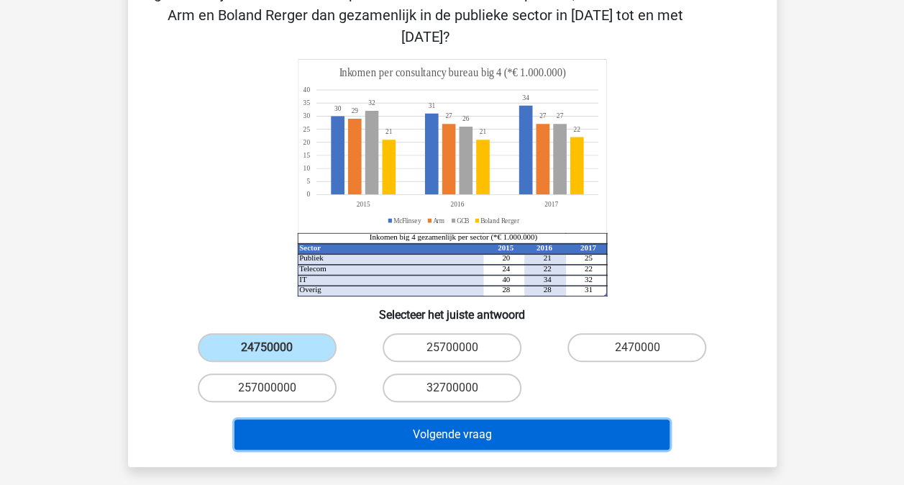
click at [480, 419] on button "Volgende vraag" at bounding box center [451, 434] width 435 height 30
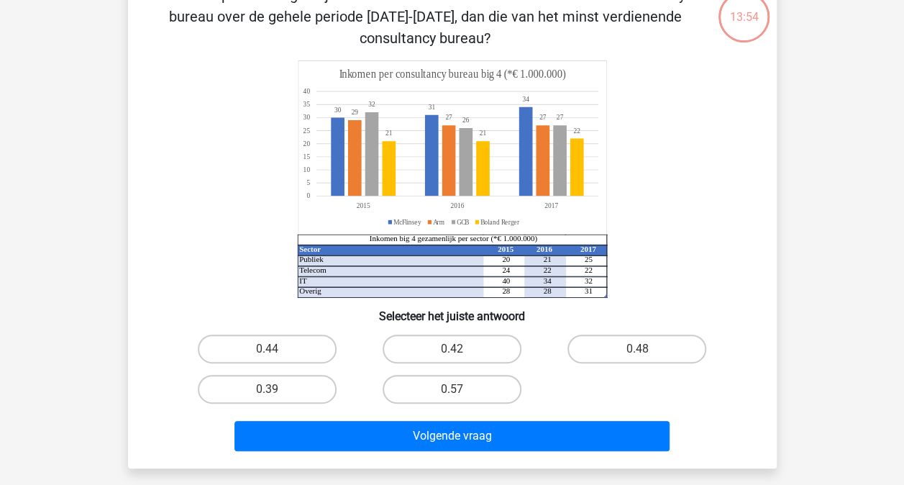
scroll to position [66, 0]
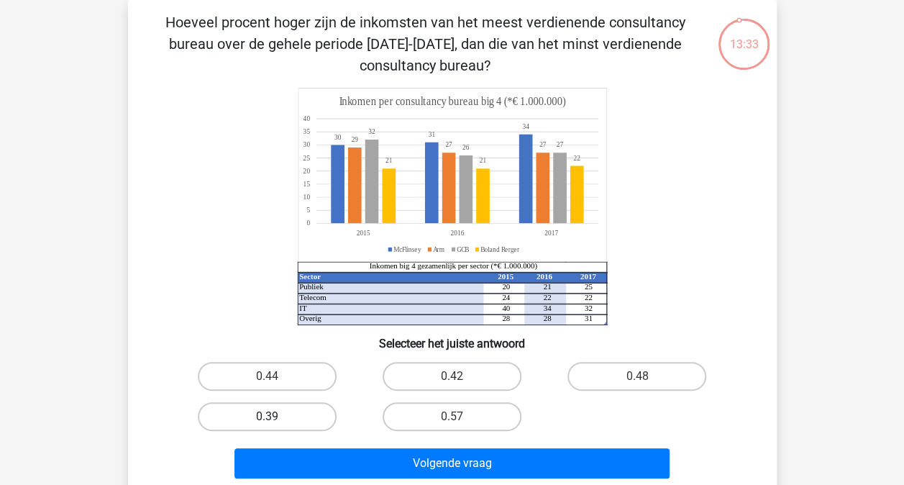
click at [292, 426] on label "0.39" at bounding box center [267, 416] width 139 height 29
click at [276, 426] on input "0.39" at bounding box center [271, 420] width 9 height 9
radio input "true"
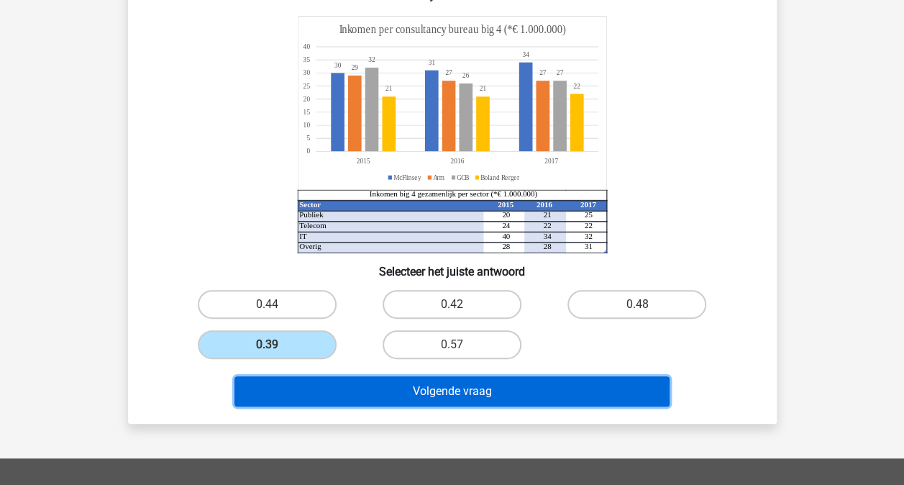
click at [433, 388] on button "Volgende vraag" at bounding box center [451, 391] width 435 height 30
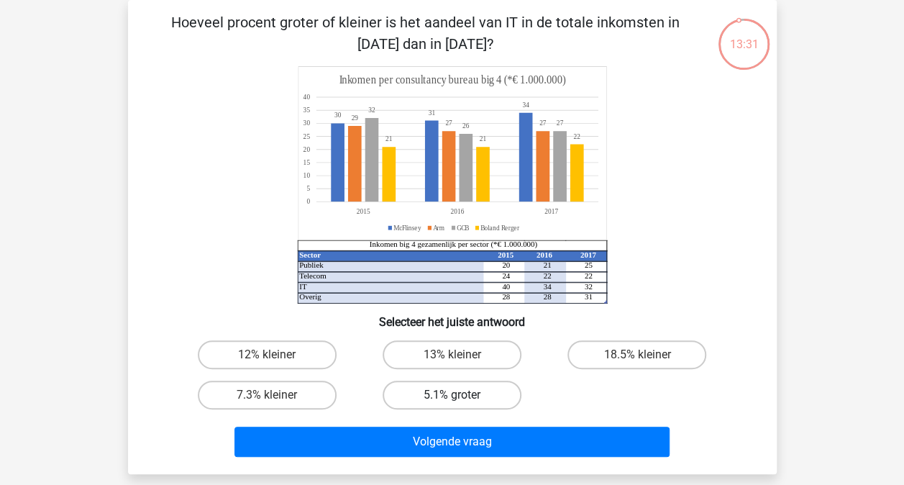
click at [477, 389] on label "5.1% groter" at bounding box center [451, 394] width 139 height 29
click at [461, 395] on input "5.1% groter" at bounding box center [455, 399] width 9 height 9
radio input "true"
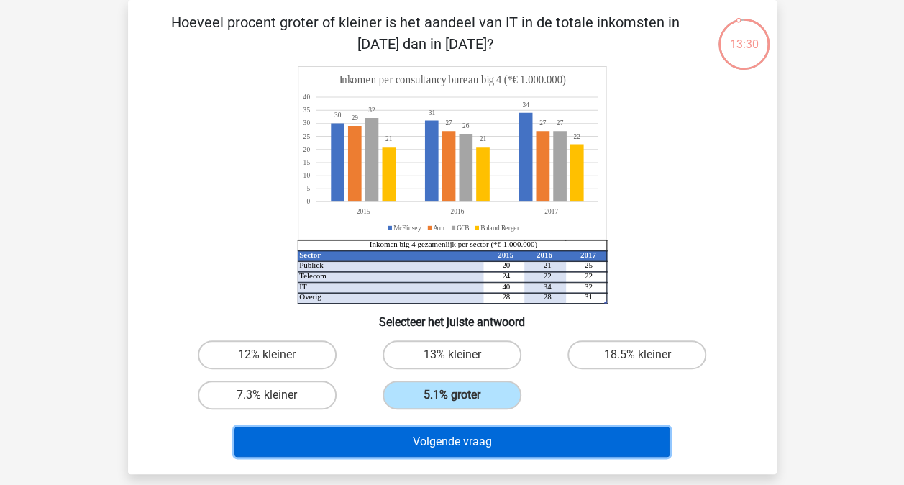
click at [519, 439] on button "Volgende vraag" at bounding box center [451, 441] width 435 height 30
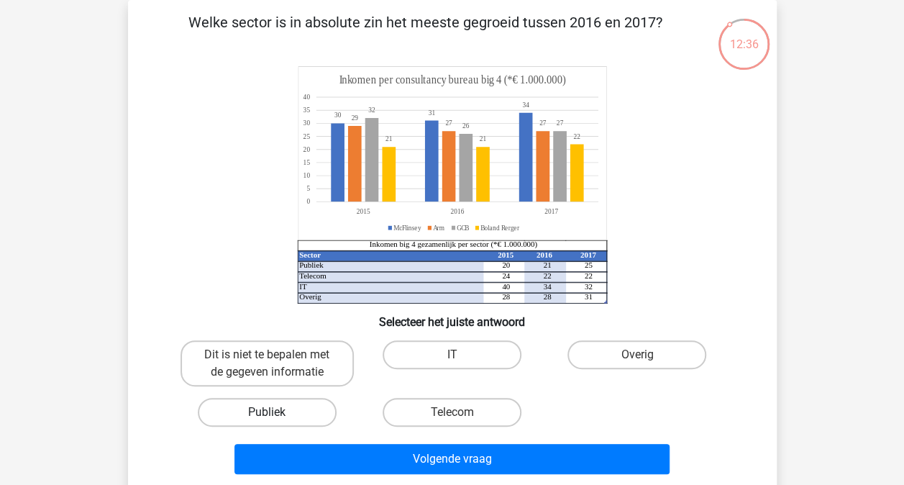
click at [241, 414] on label "Publiek" at bounding box center [267, 412] width 139 height 29
click at [267, 414] on input "Publiek" at bounding box center [271, 416] width 9 height 9
radio input "true"
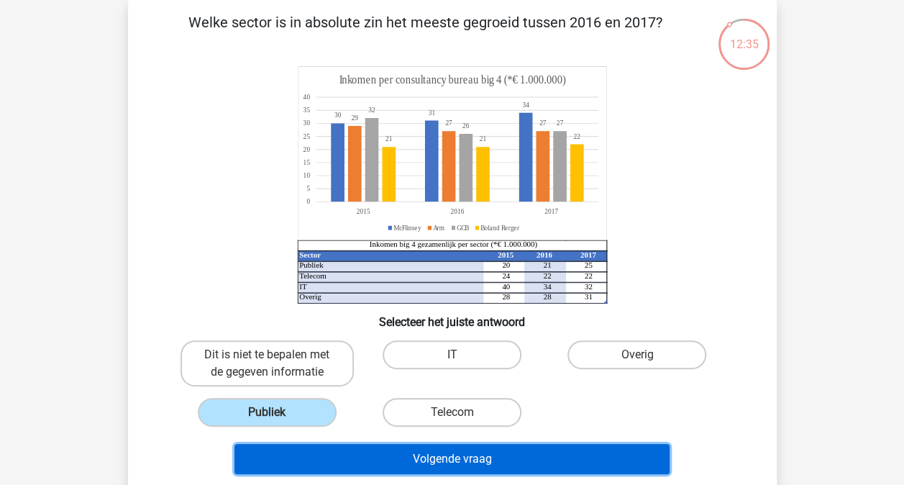
click at [375, 459] on button "Volgende vraag" at bounding box center [451, 459] width 435 height 30
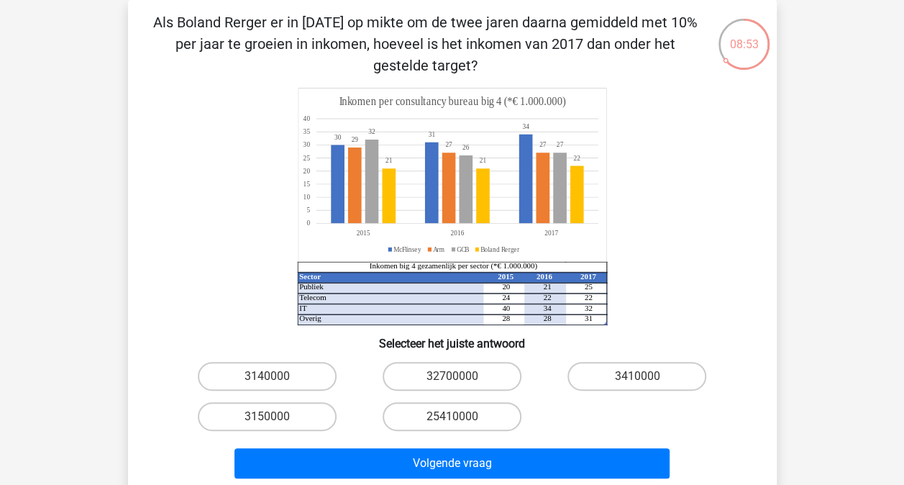
click at [637, 380] on input "3410000" at bounding box center [641, 380] width 9 height 9
radio input "true"
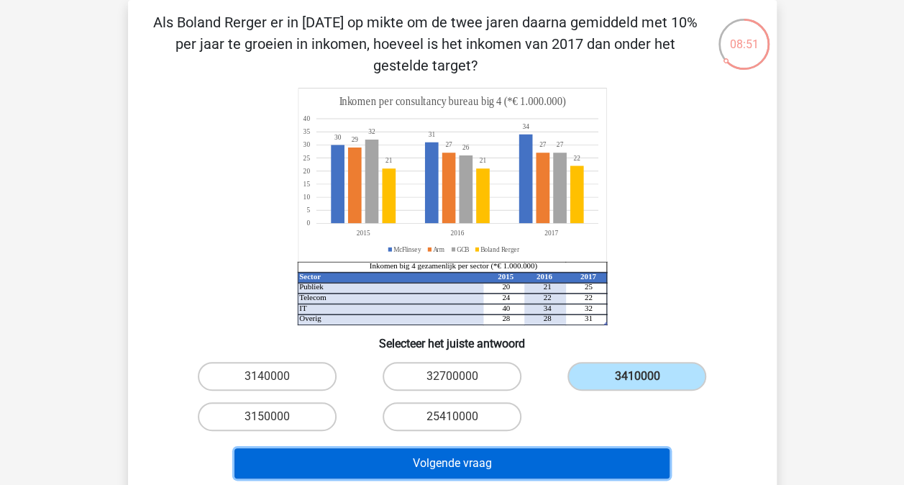
click at [577, 461] on button "Volgende vraag" at bounding box center [451, 463] width 435 height 30
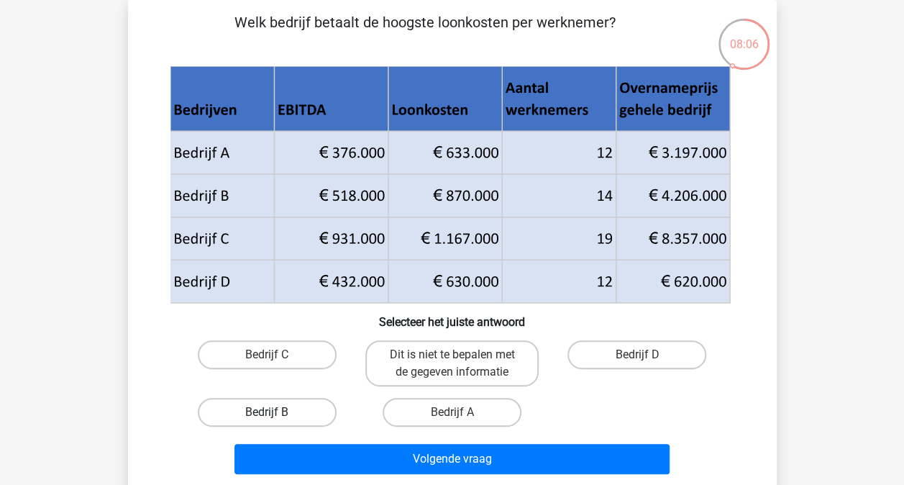
click at [277, 407] on label "Bedrijf B" at bounding box center [267, 412] width 139 height 29
click at [276, 412] on input "Bedrijf B" at bounding box center [271, 416] width 9 height 9
radio input "true"
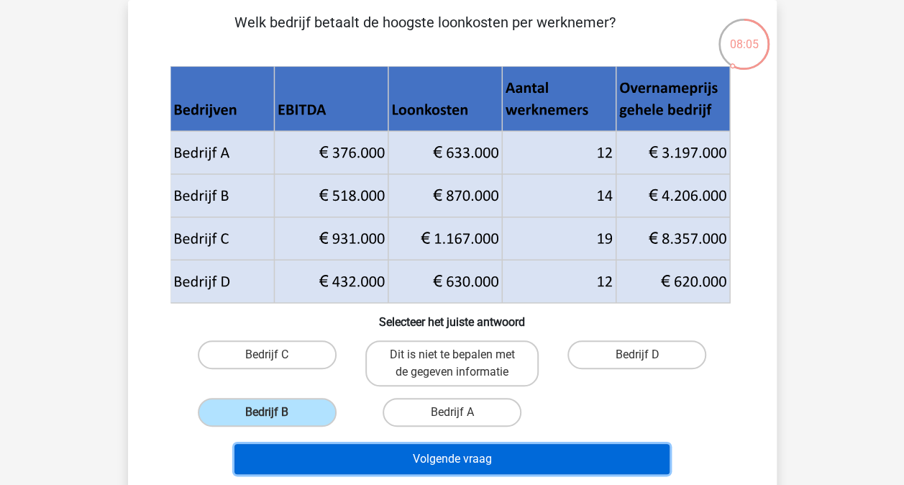
click at [400, 473] on button "Volgende vraag" at bounding box center [451, 459] width 435 height 30
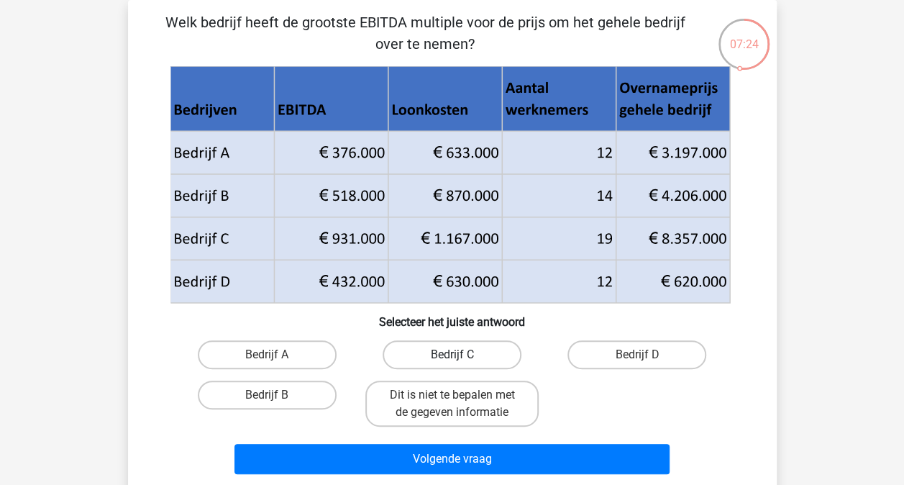
click at [433, 349] on label "Bedrijf C" at bounding box center [451, 354] width 139 height 29
click at [451, 354] on input "Bedrijf C" at bounding box center [455, 358] width 9 height 9
radio input "true"
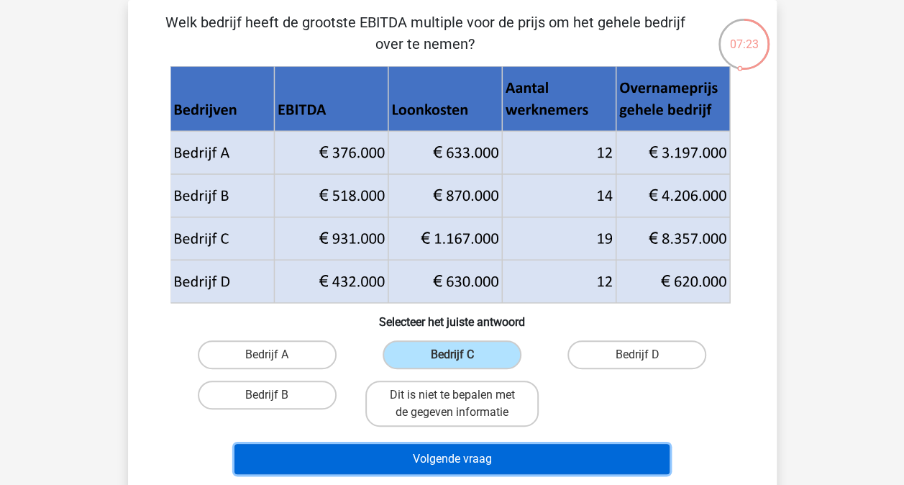
click at [433, 454] on button "Volgende vraag" at bounding box center [451, 459] width 435 height 30
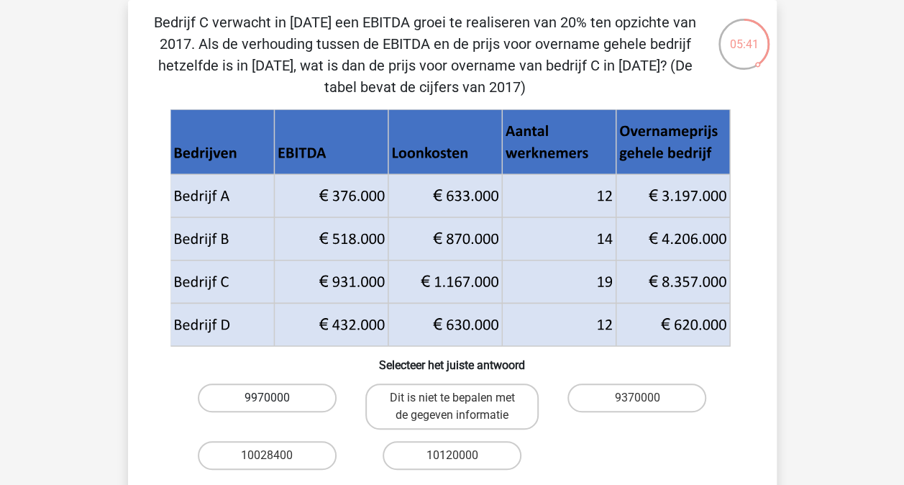
click at [256, 395] on label "9970000" at bounding box center [267, 397] width 139 height 29
click at [267, 398] on input "9970000" at bounding box center [271, 402] width 9 height 9
radio input "true"
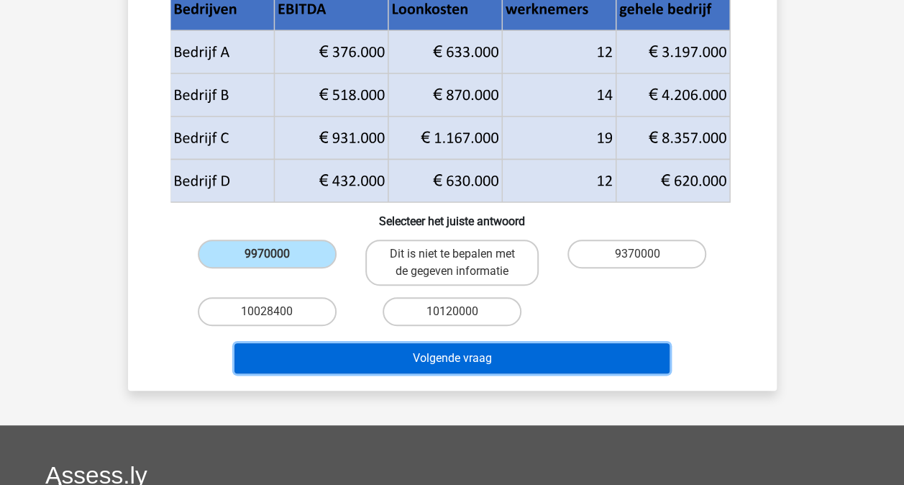
click at [361, 355] on button "Volgende vraag" at bounding box center [451, 358] width 435 height 30
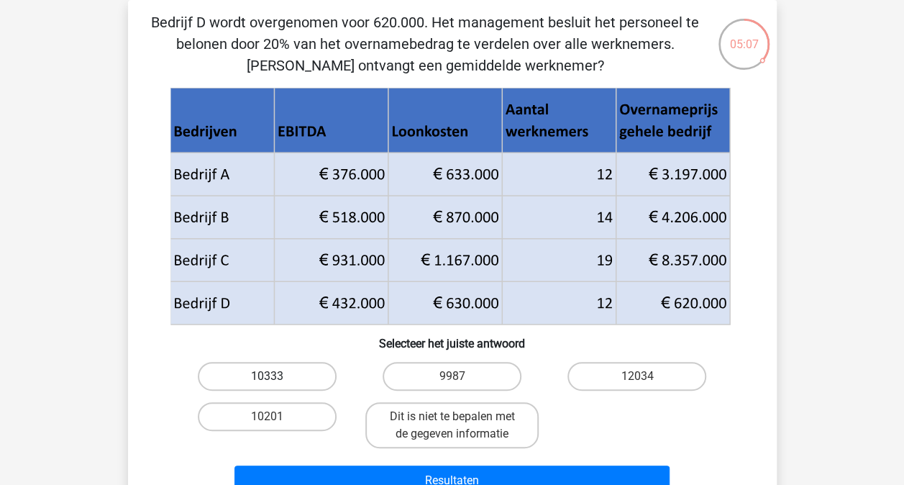
click at [303, 365] on label "10333" at bounding box center [267, 376] width 139 height 29
click at [276, 376] on input "10333" at bounding box center [271, 380] width 9 height 9
radio input "true"
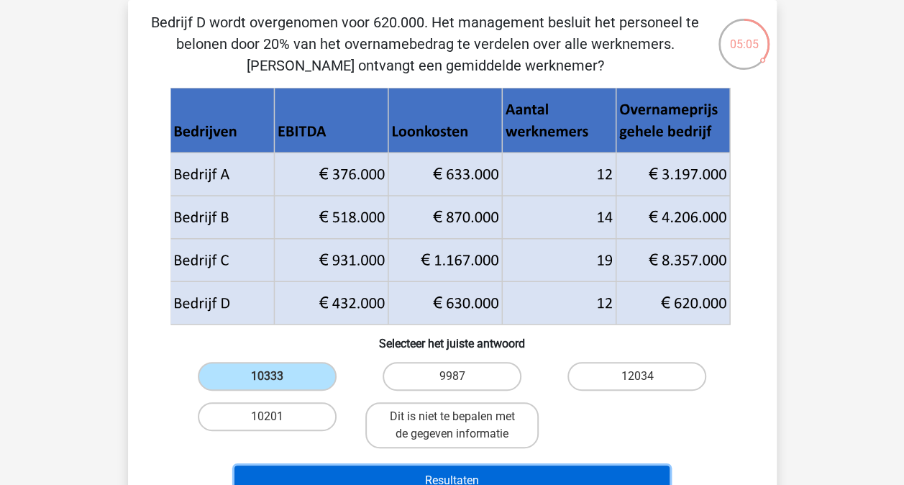
click at [393, 472] on button "Resultaten" at bounding box center [451, 480] width 435 height 30
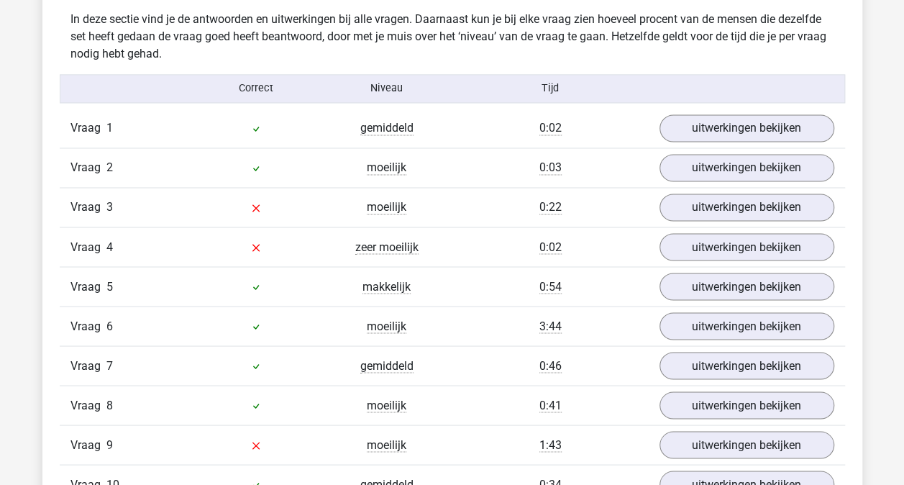
scroll to position [1150, 0]
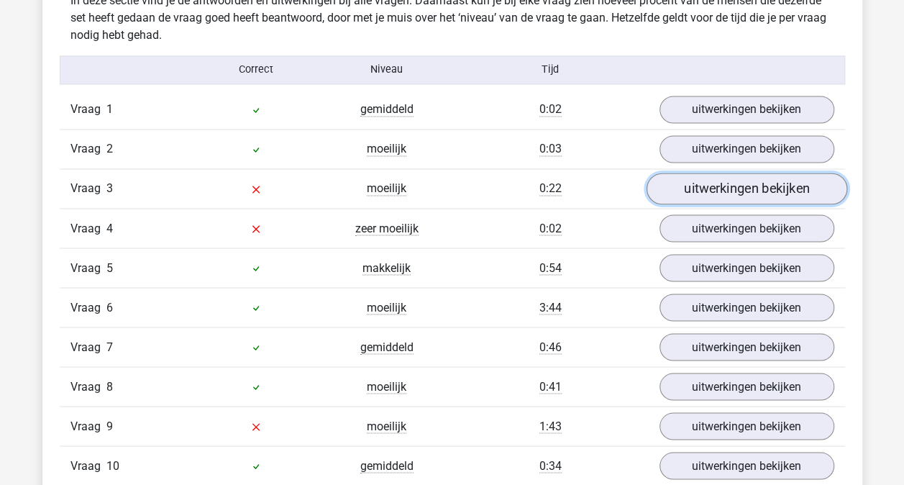
click at [734, 179] on link "uitwerkingen bekijken" at bounding box center [746, 189] width 201 height 32
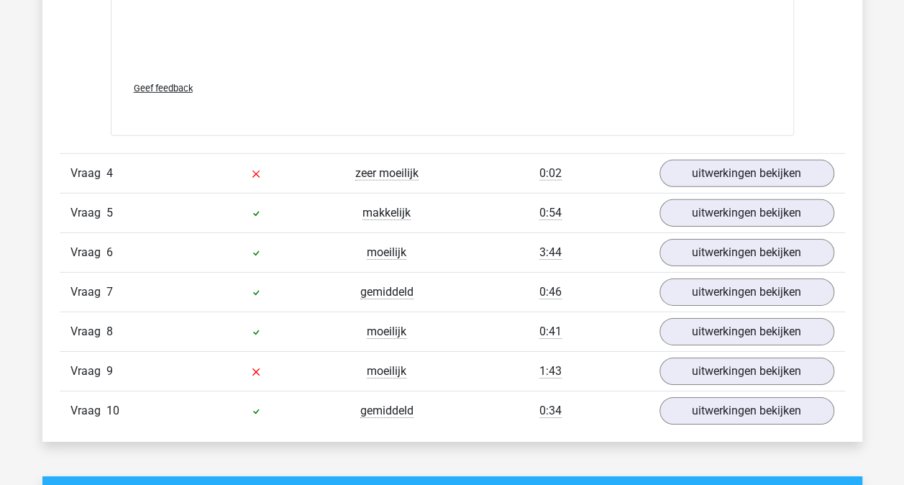
scroll to position [2229, 0]
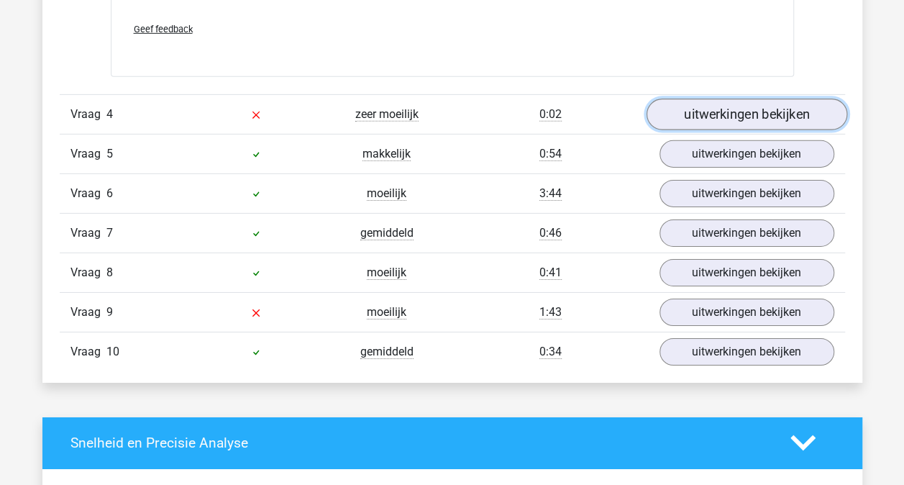
click at [728, 116] on link "uitwerkingen bekijken" at bounding box center [746, 114] width 201 height 32
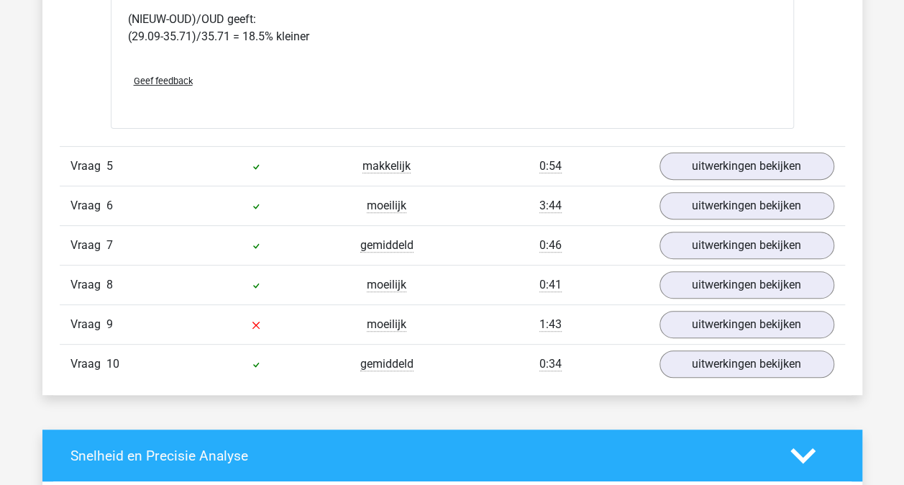
scroll to position [2947, 0]
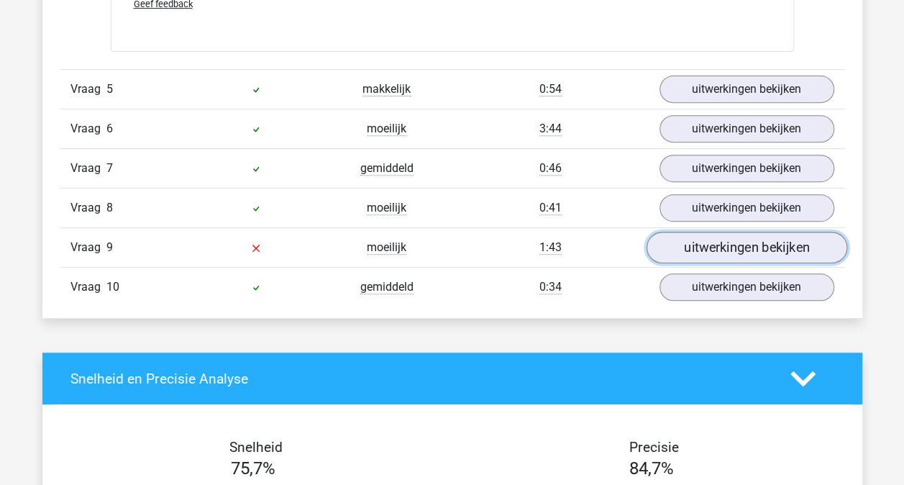
click at [729, 242] on link "uitwerkingen bekijken" at bounding box center [746, 247] width 201 height 32
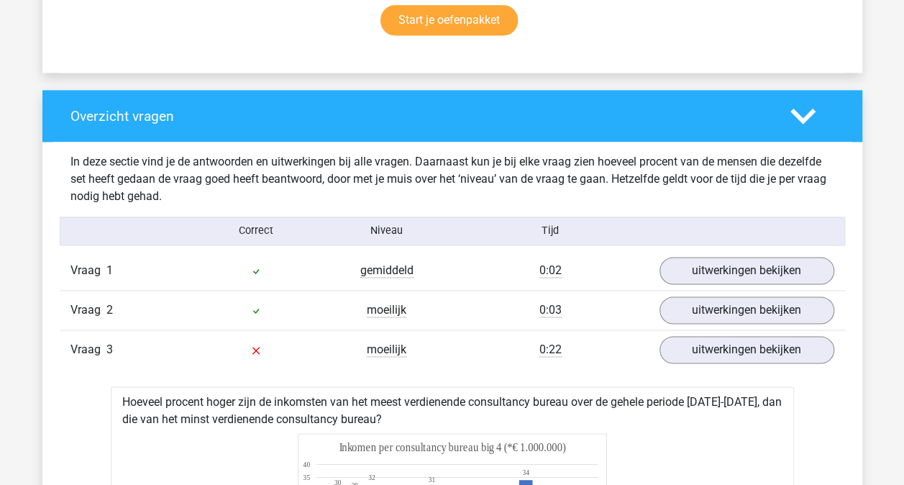
scroll to position [1078, 0]
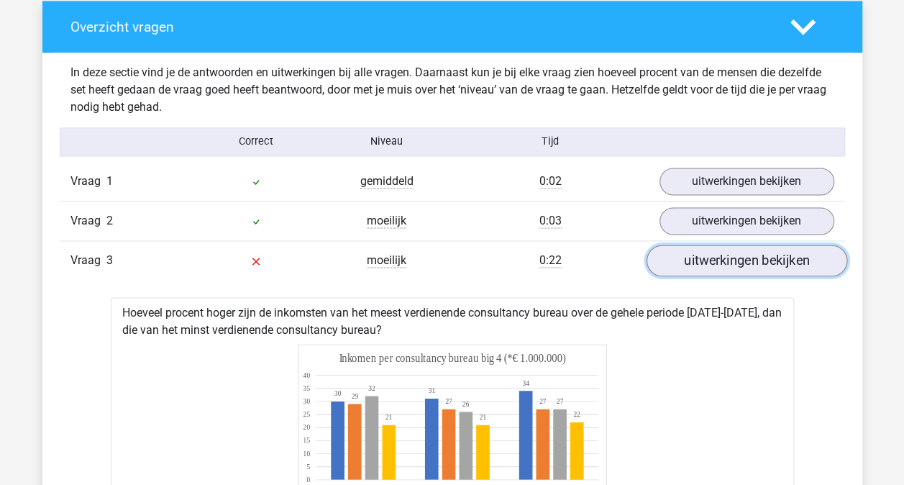
click at [727, 262] on link "uitwerkingen bekijken" at bounding box center [746, 260] width 201 height 32
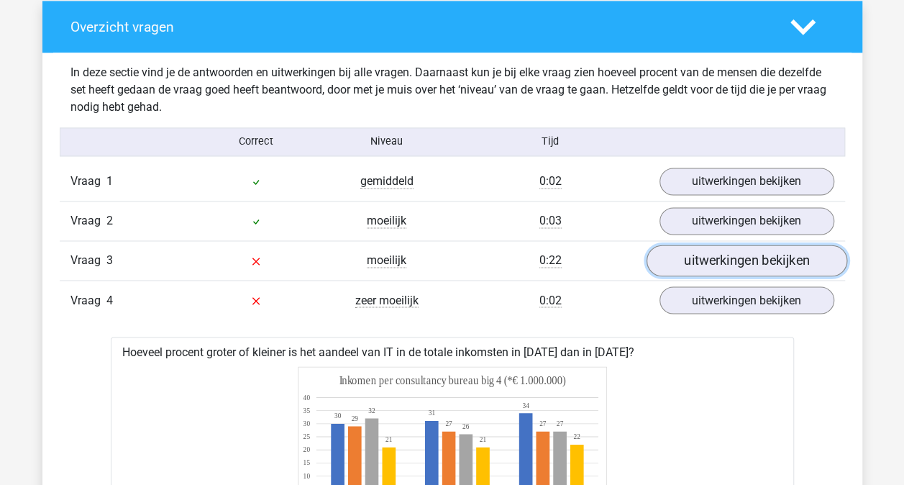
click at [688, 250] on link "uitwerkingen bekijken" at bounding box center [746, 260] width 201 height 32
